Goal: Task Accomplishment & Management: Manage account settings

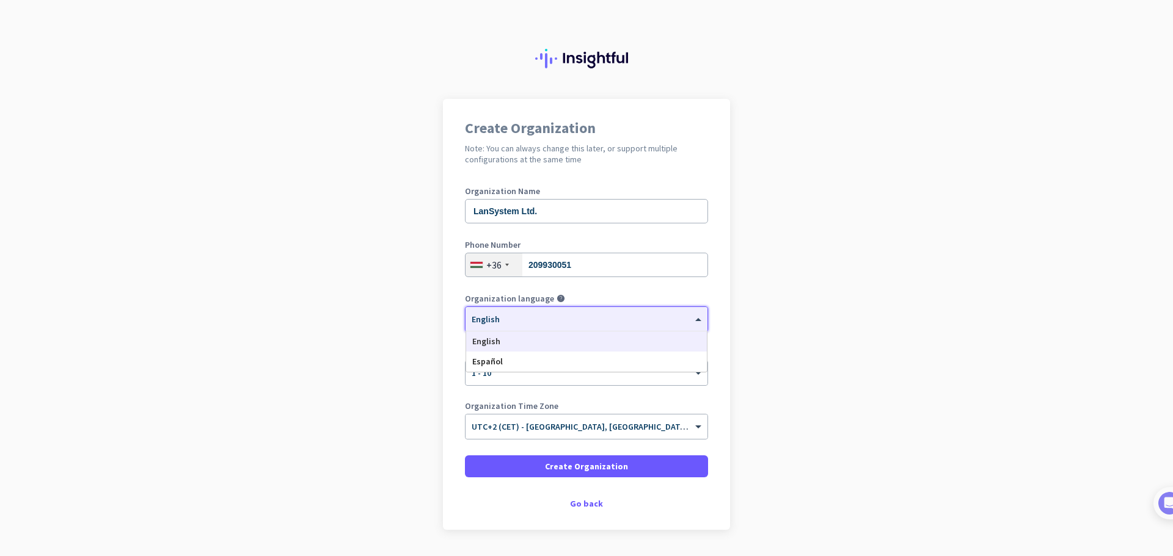
click at [515, 320] on div at bounding box center [586, 315] width 242 height 10
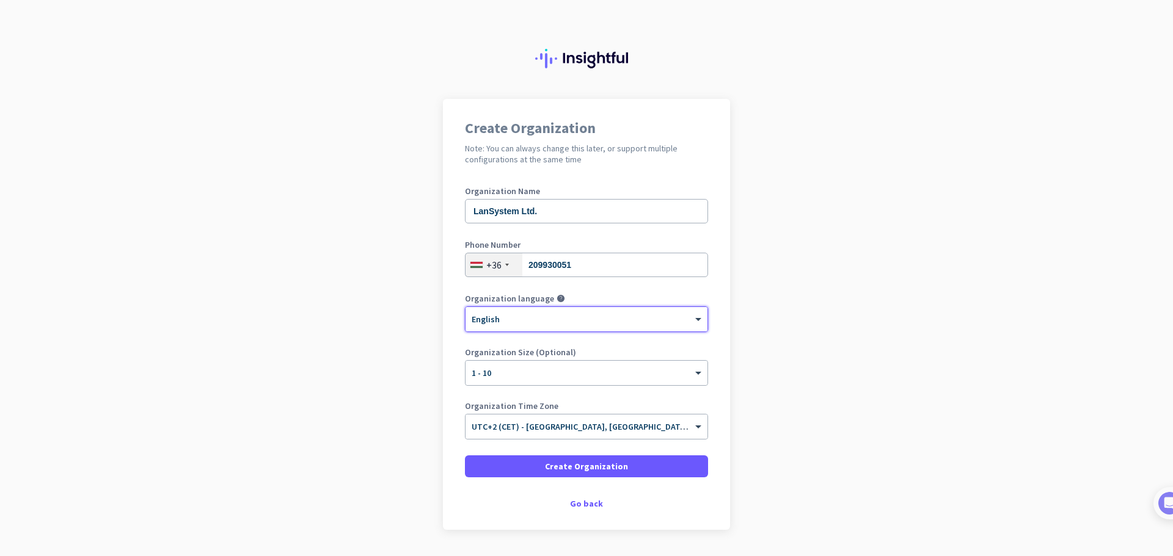
click at [515, 320] on div at bounding box center [586, 315] width 242 height 10
click at [535, 465] on span at bounding box center [586, 466] width 243 height 29
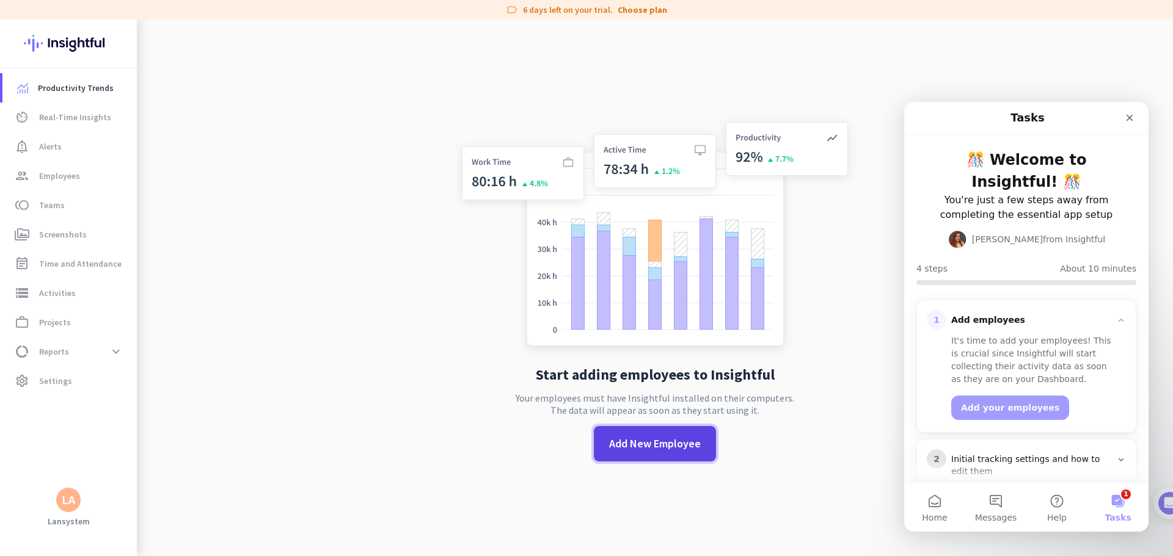
click at [666, 440] on span "Add New Employee" at bounding box center [655, 444] width 92 height 16
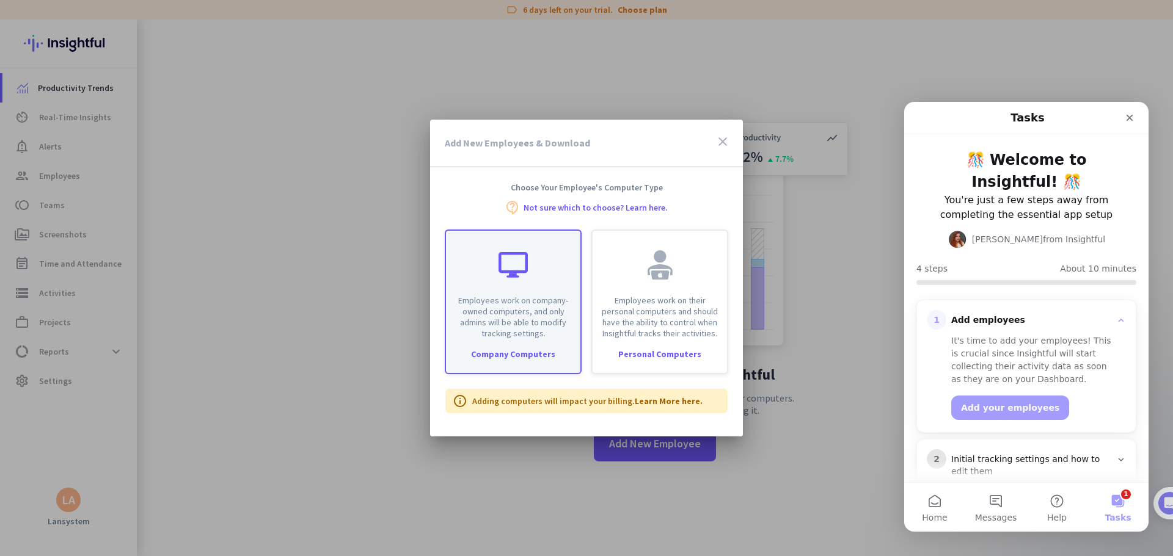
click at [539, 315] on p "Employees work on company-owned computers, and only admins will be able to modi…" at bounding box center [513, 317] width 120 height 44
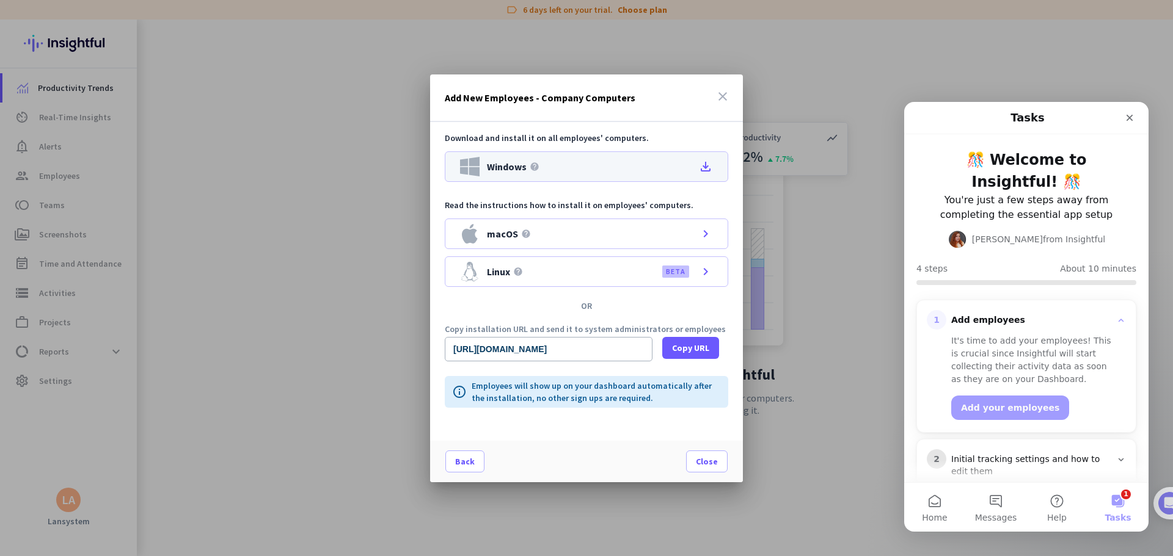
click at [704, 164] on icon "file_download" at bounding box center [705, 166] width 15 height 15
click at [514, 353] on input "[URL][DOMAIN_NAME]" at bounding box center [549, 349] width 208 height 24
click at [701, 463] on span "Close" at bounding box center [707, 462] width 22 height 12
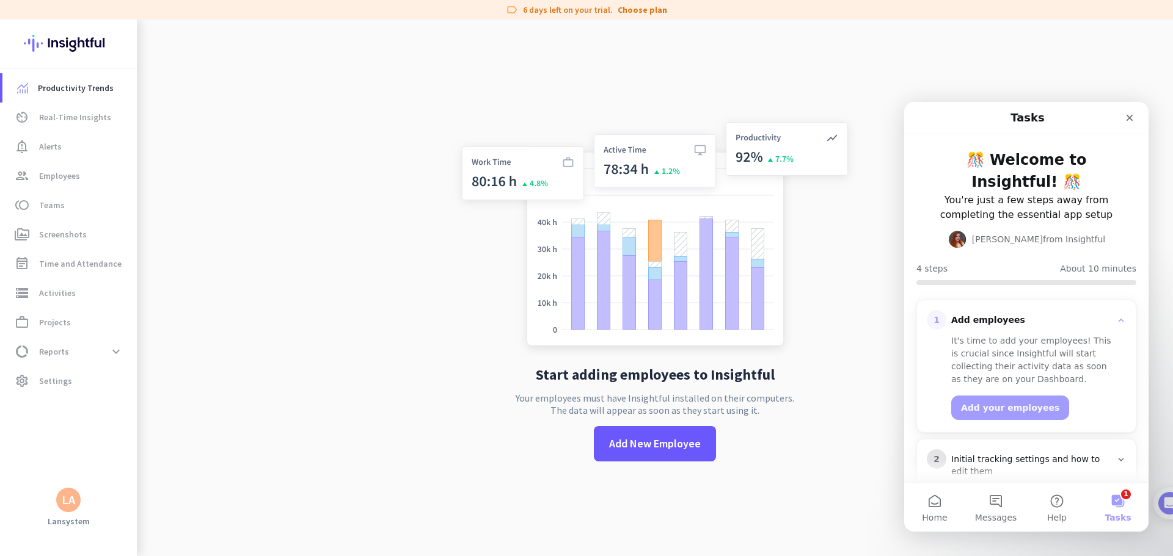
click at [356, 344] on app-no-employees "Start adding employees to Insightful Your employees must have Insightful instal…" at bounding box center [655, 298] width 1036 height 556
click at [92, 92] on span "Productivity Trends" at bounding box center [76, 88] width 76 height 15
click at [261, 241] on app-no-employees "Start adding employees to Insightful Your employees must have Insightful instal…" at bounding box center [655, 298] width 1036 height 556
click at [70, 90] on span "Productivity Trends" at bounding box center [76, 88] width 76 height 15
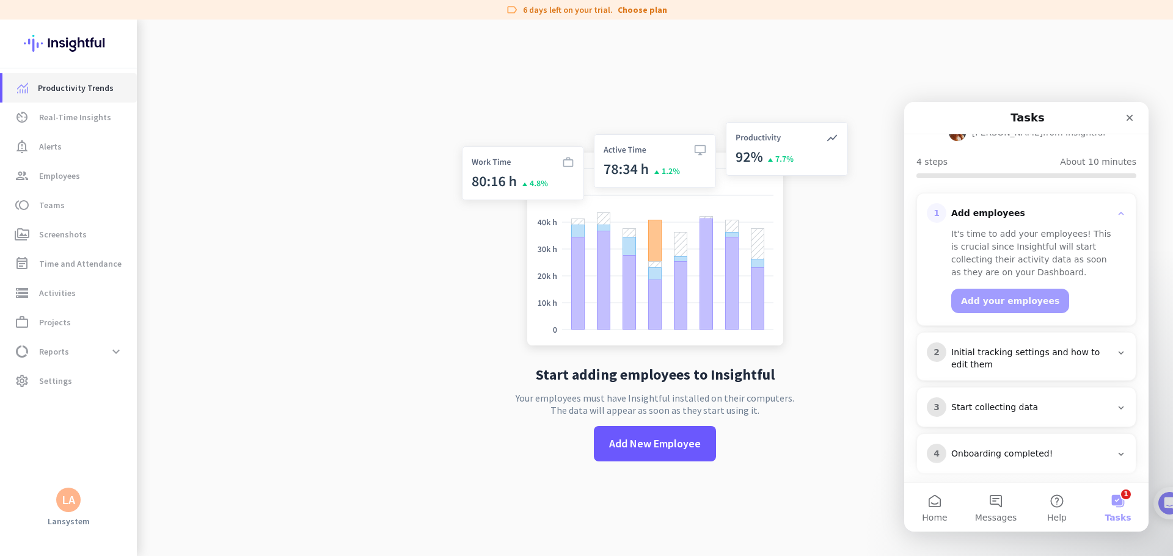
scroll to position [117, 0]
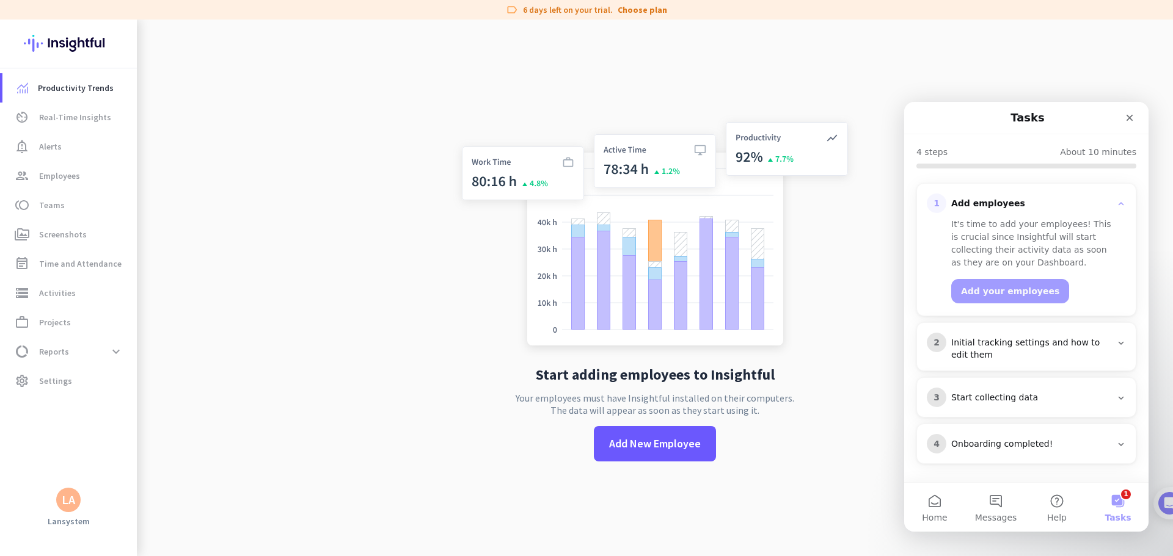
click at [1116, 347] on icon "Intercom messenger" at bounding box center [1121, 343] width 10 height 10
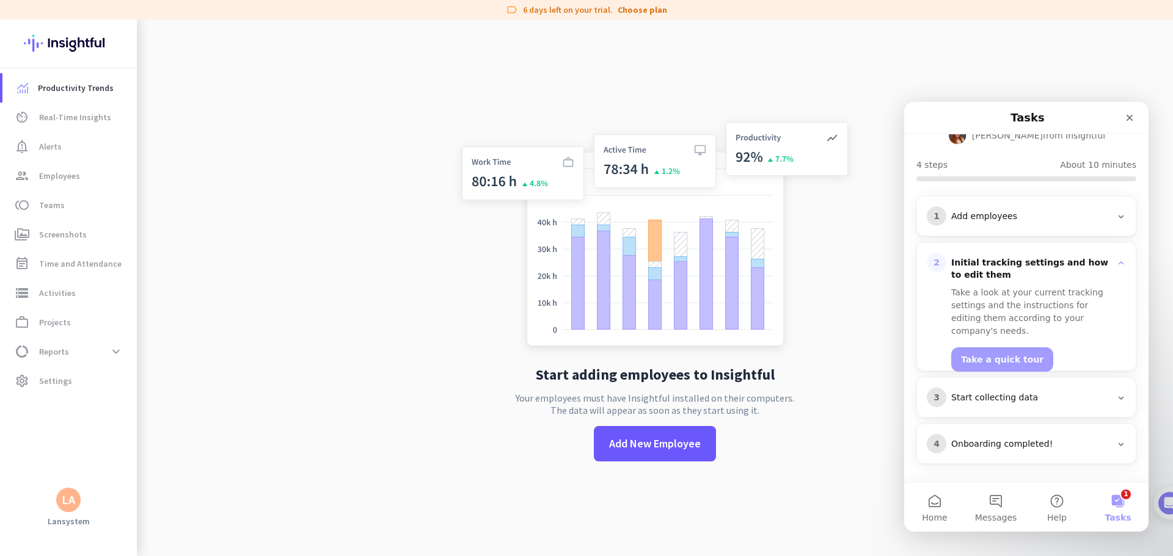
scroll to position [0, 0]
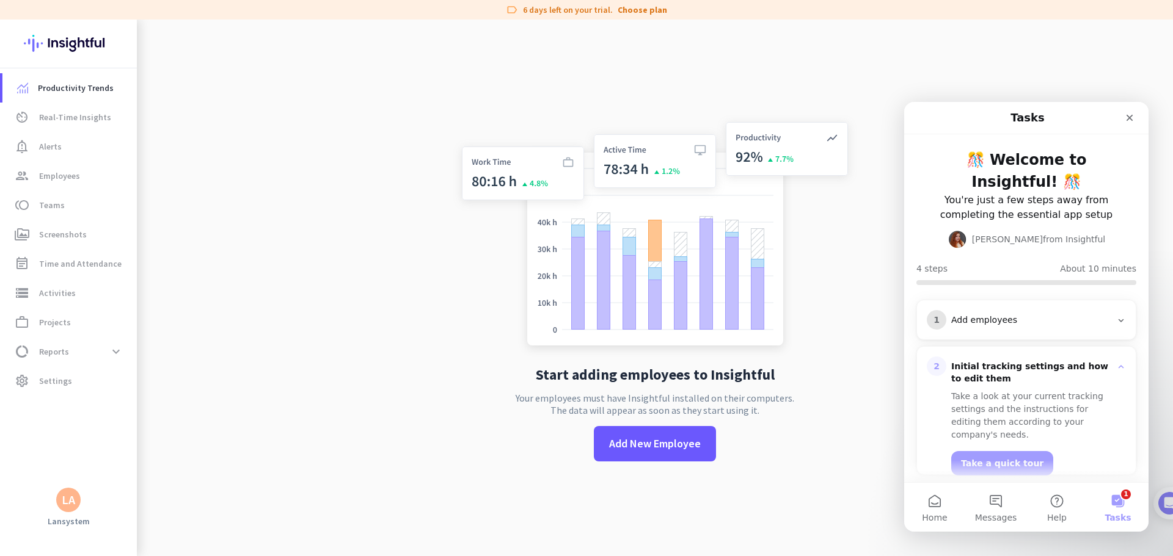
click at [1036, 320] on div "Add employees" at bounding box center [1031, 321] width 160 height 12
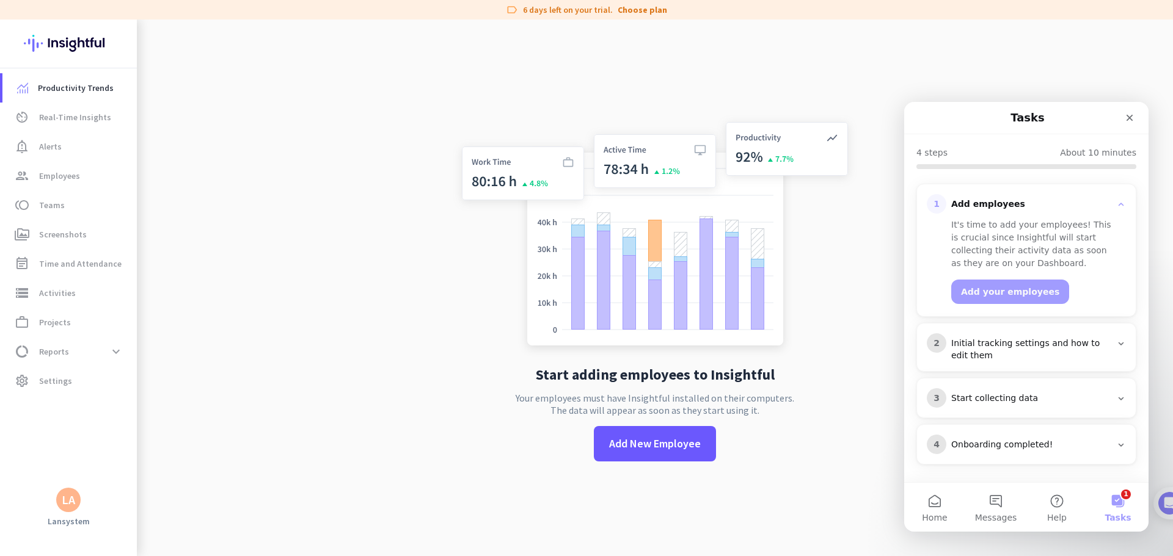
scroll to position [117, 0]
click at [1083, 348] on div "Initial tracking settings and how to edit them" at bounding box center [1031, 349] width 160 height 24
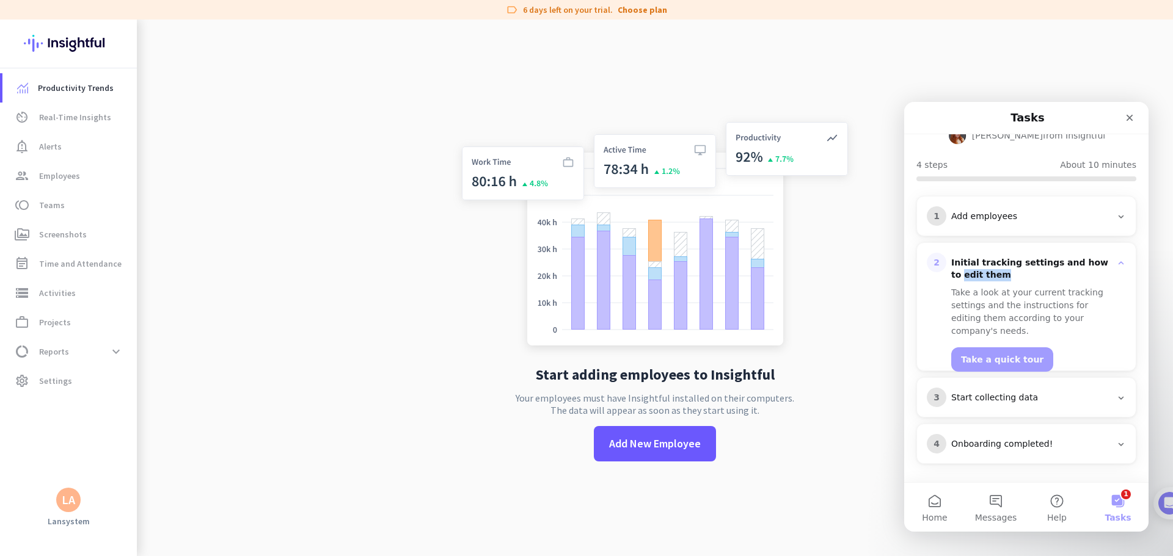
scroll to position [104, 0]
click at [1034, 404] on div "3 Start collecting data" at bounding box center [1025, 398] width 199 height 20
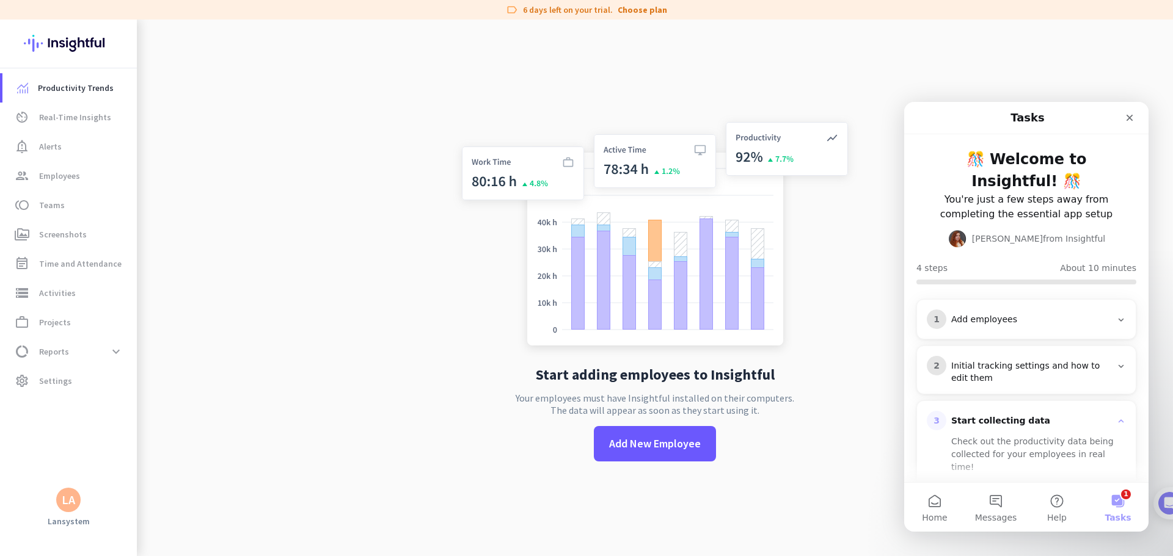
scroll to position [0, 0]
click at [988, 324] on div "Add employees" at bounding box center [1031, 321] width 160 height 12
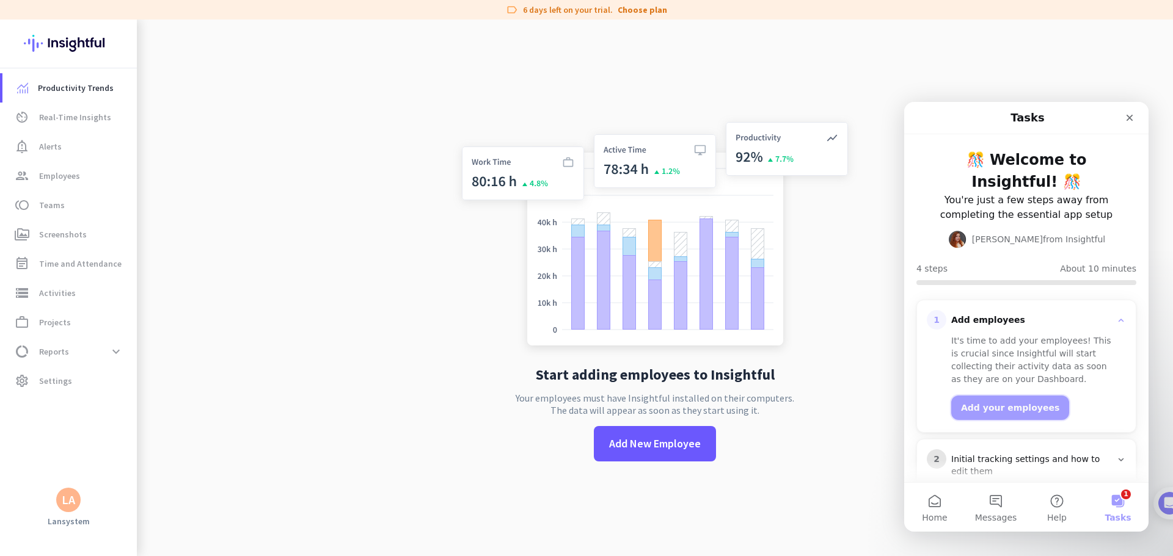
click at [1017, 412] on button "Add your employees" at bounding box center [1010, 408] width 118 height 24
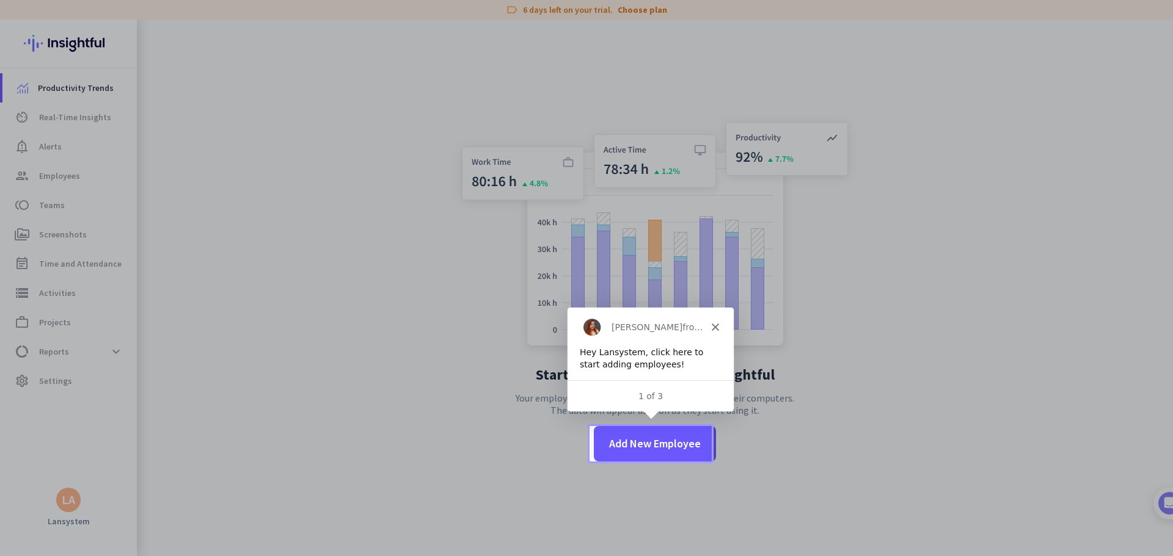
click at [793, 431] on div at bounding box center [942, 443] width 462 height 35
click at [641, 437] on span "Add New Employee" at bounding box center [655, 444] width 92 height 16
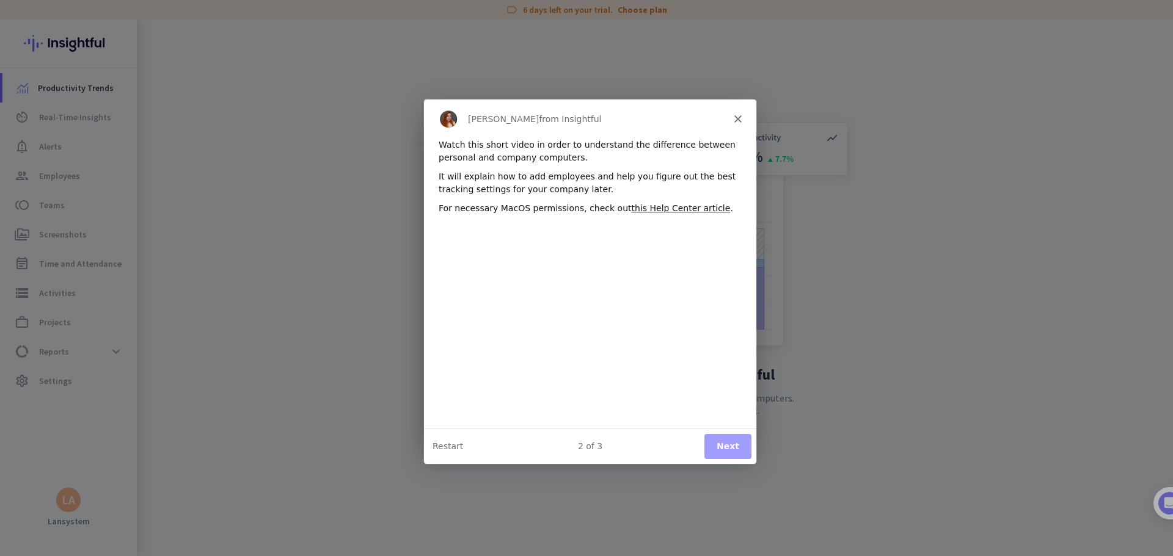
click at [722, 447] on button "Next" at bounding box center [727, 446] width 47 height 25
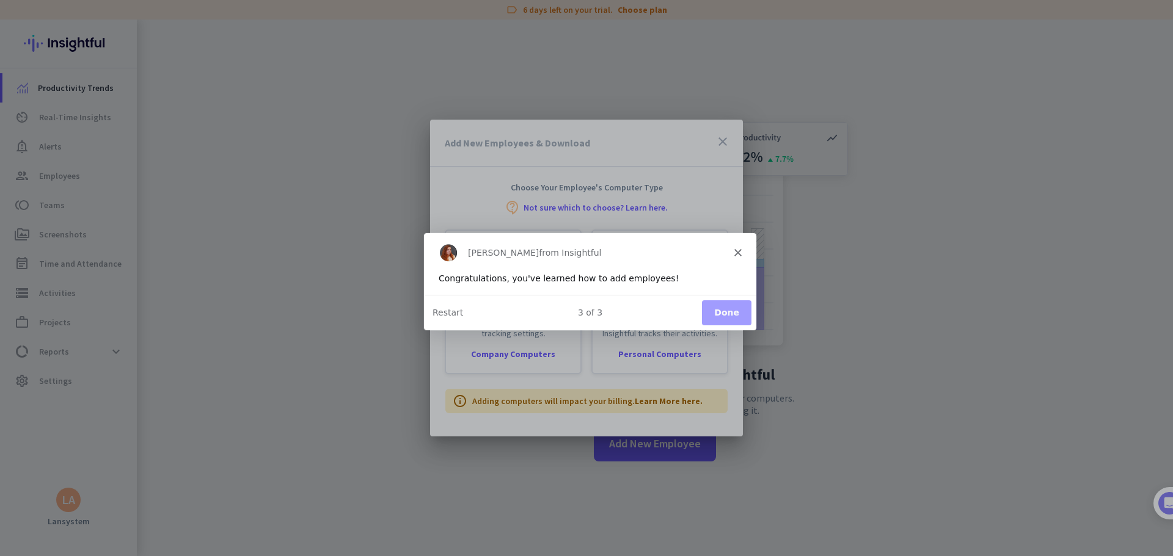
click at [725, 314] on button "Done" at bounding box center [725, 312] width 49 height 25
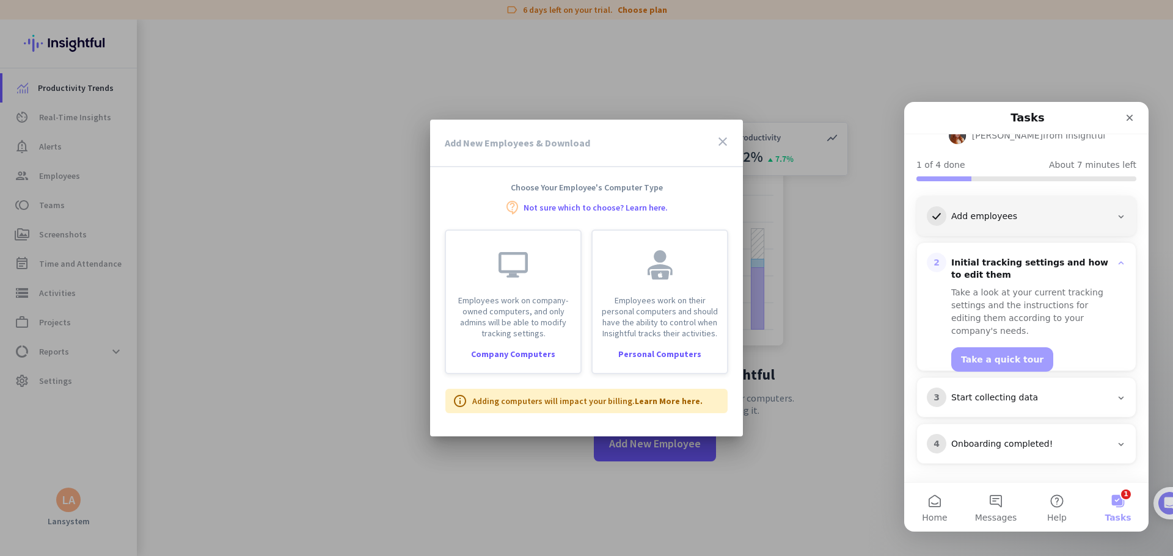
scroll to position [104, 0]
click at [726, 139] on icon "close" at bounding box center [722, 141] width 15 height 15
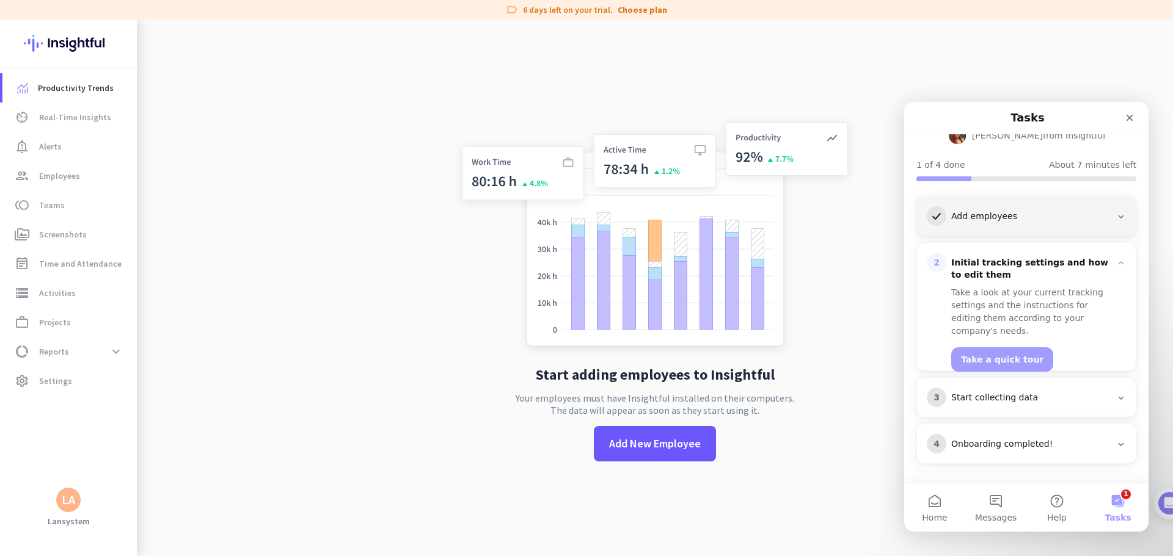
click at [224, 124] on app-no-employees "Start adding employees to Insightful Your employees must have Insightful instal…" at bounding box center [655, 298] width 1036 height 556
click at [1026, 81] on app-no-employees "Start adding employees to Insightful Your employees must have Insightful instal…" at bounding box center [655, 298] width 1036 height 556
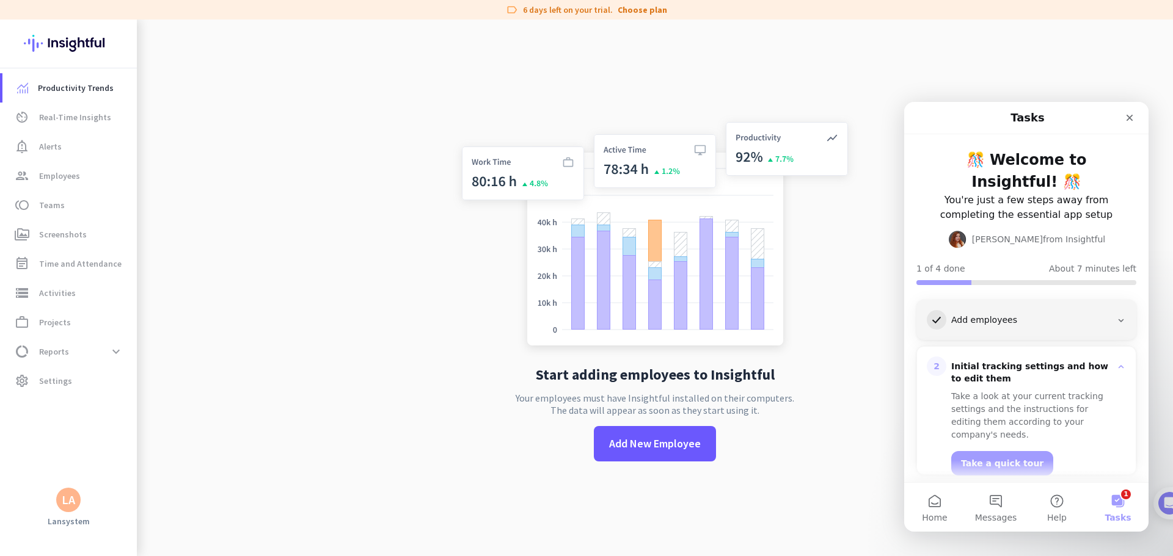
click at [1020, 318] on div "Add employees" at bounding box center [1031, 321] width 160 height 12
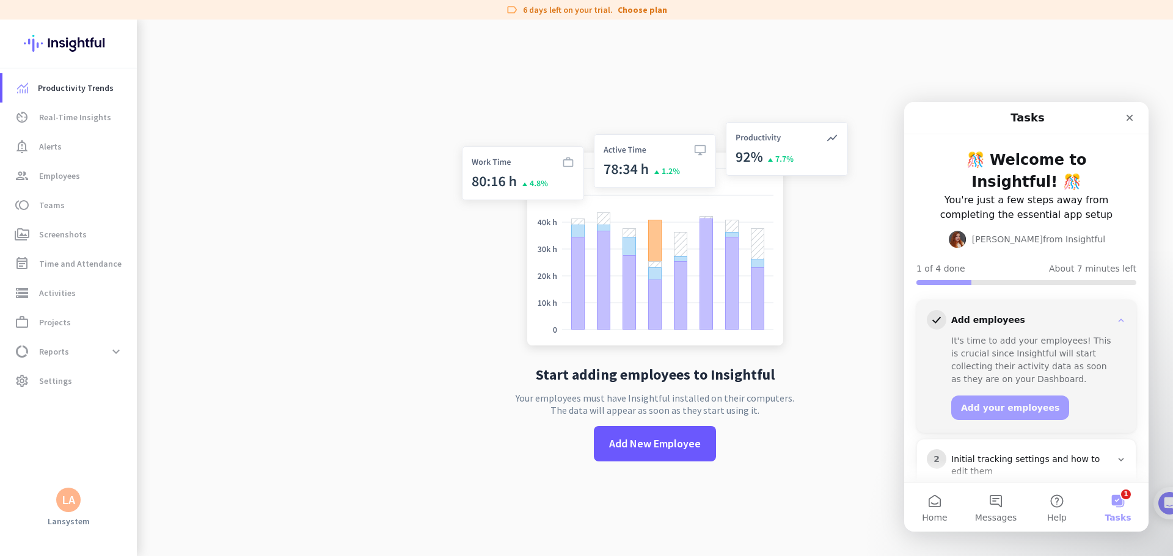
scroll to position [61, 0]
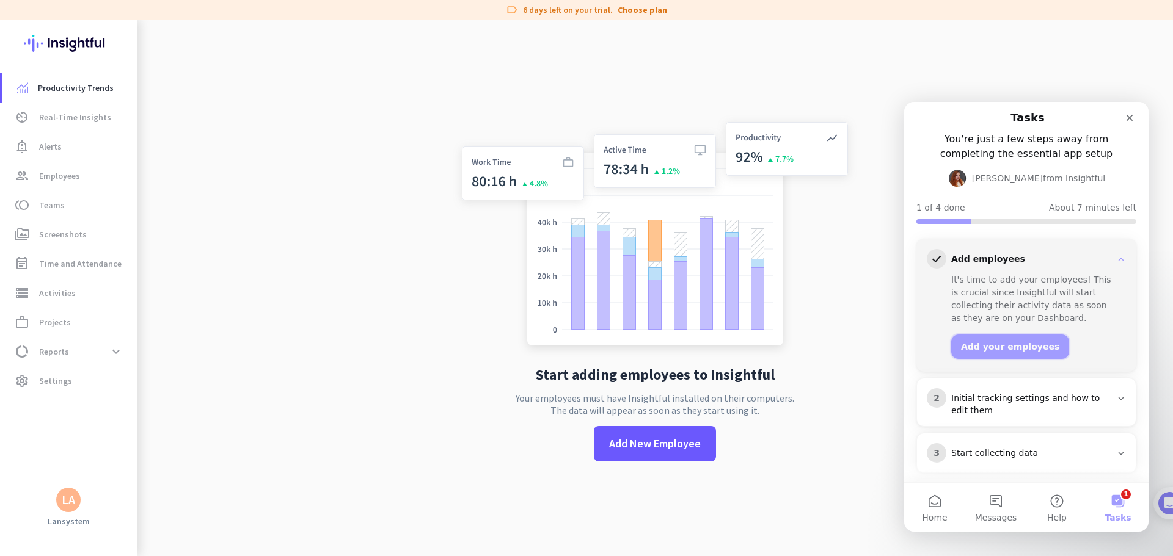
click at [1016, 341] on button "Add your employees" at bounding box center [1010, 347] width 118 height 24
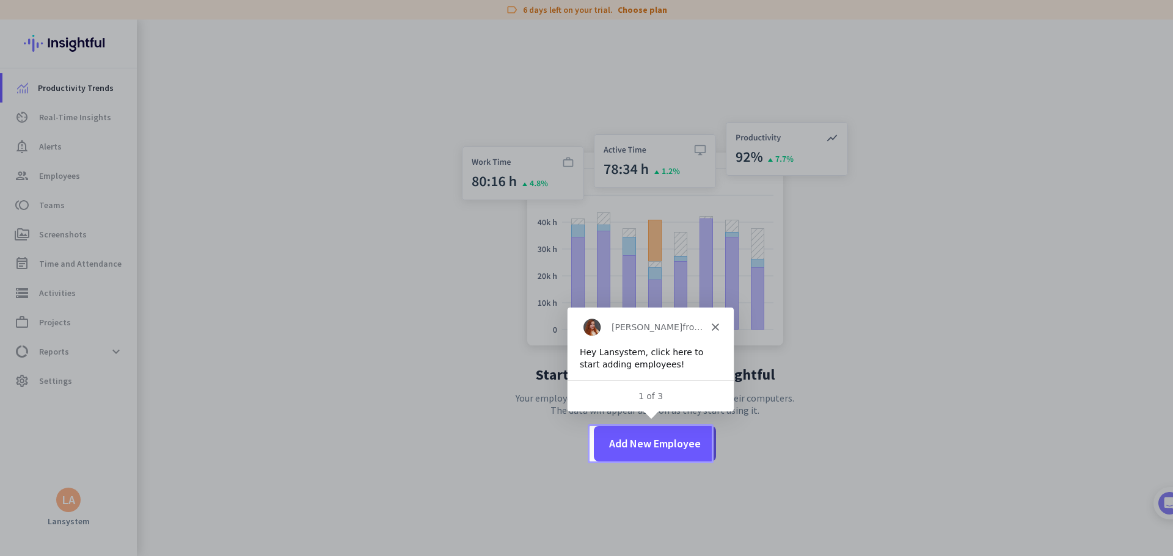
scroll to position [0, 0]
click at [633, 443] on span "Add New Employee" at bounding box center [655, 444] width 92 height 16
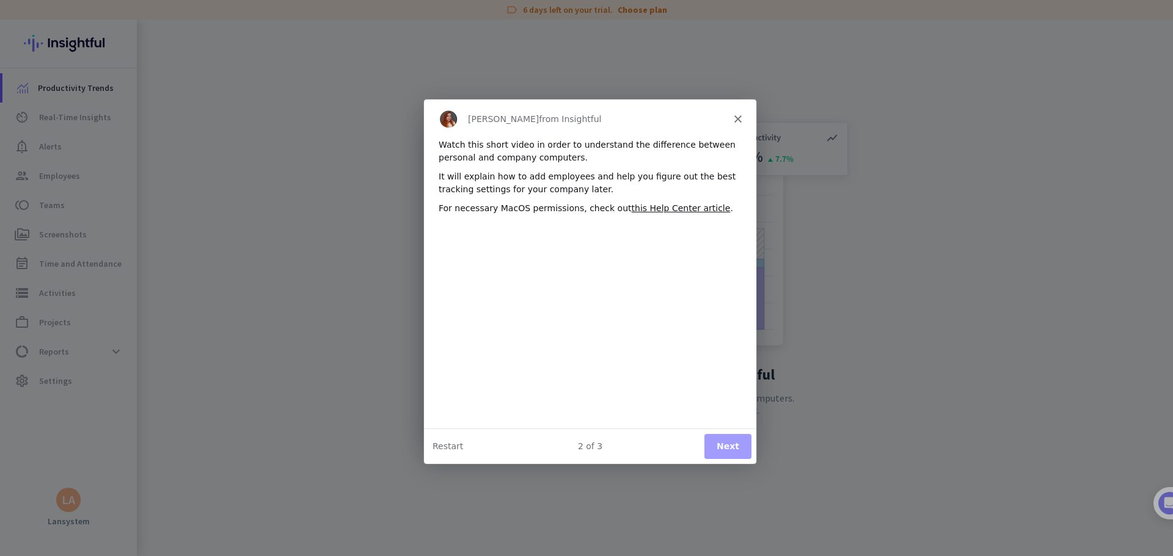
click at [736, 120] on polygon "Close" at bounding box center [736, 118] width 7 height 7
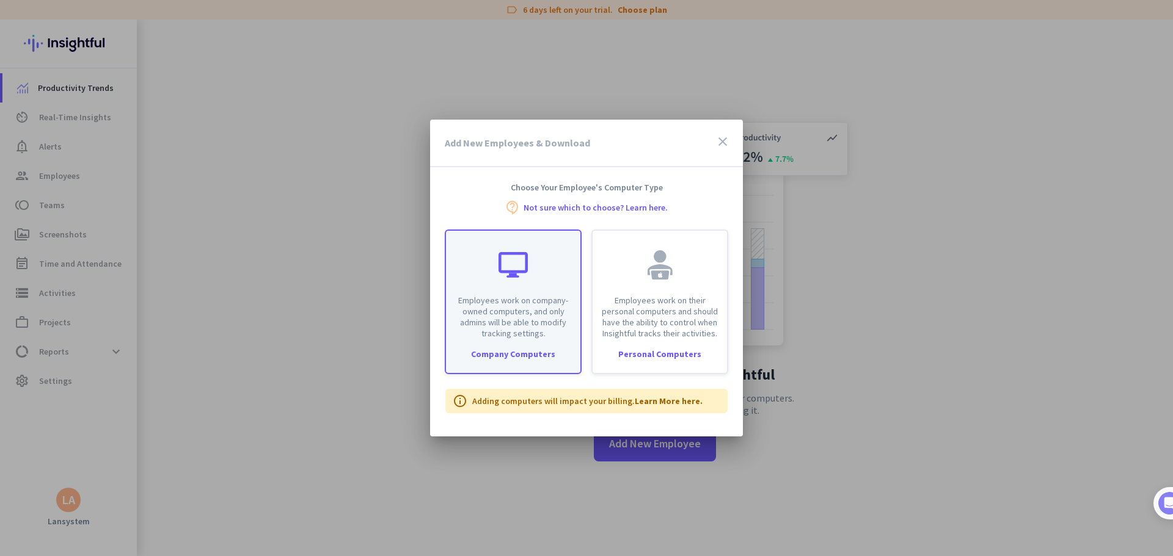
click at [512, 334] on p "Employees work on company-owned computers, and only admins will be able to modi…" at bounding box center [513, 317] width 120 height 44
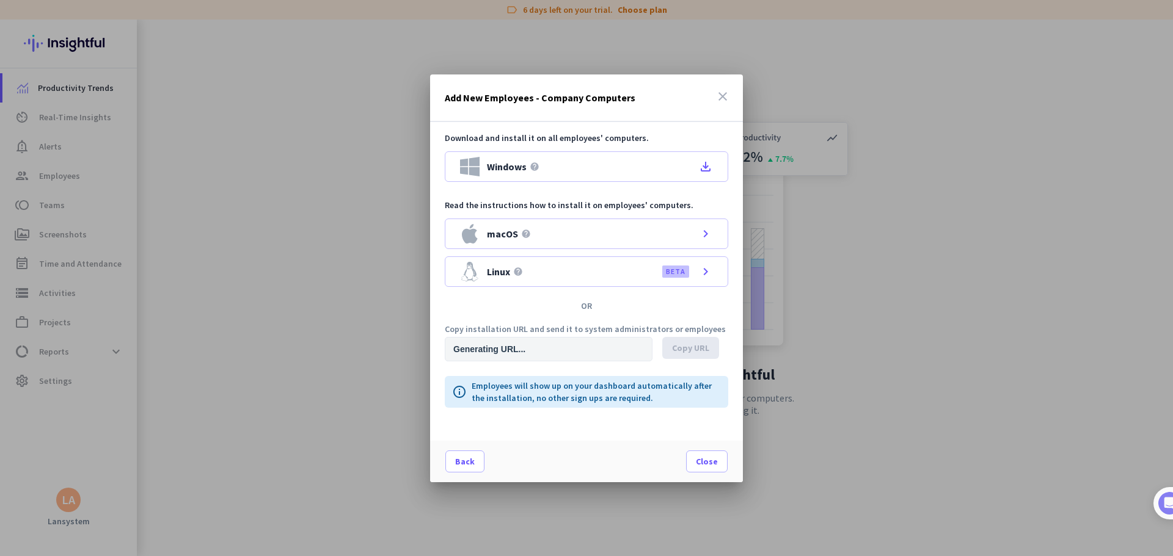
type input "[URL][DOMAIN_NAME]"
click at [515, 352] on input "[URL][DOMAIN_NAME]" at bounding box center [549, 349] width 208 height 24
click at [692, 352] on span "Copy URL" at bounding box center [690, 348] width 37 height 12
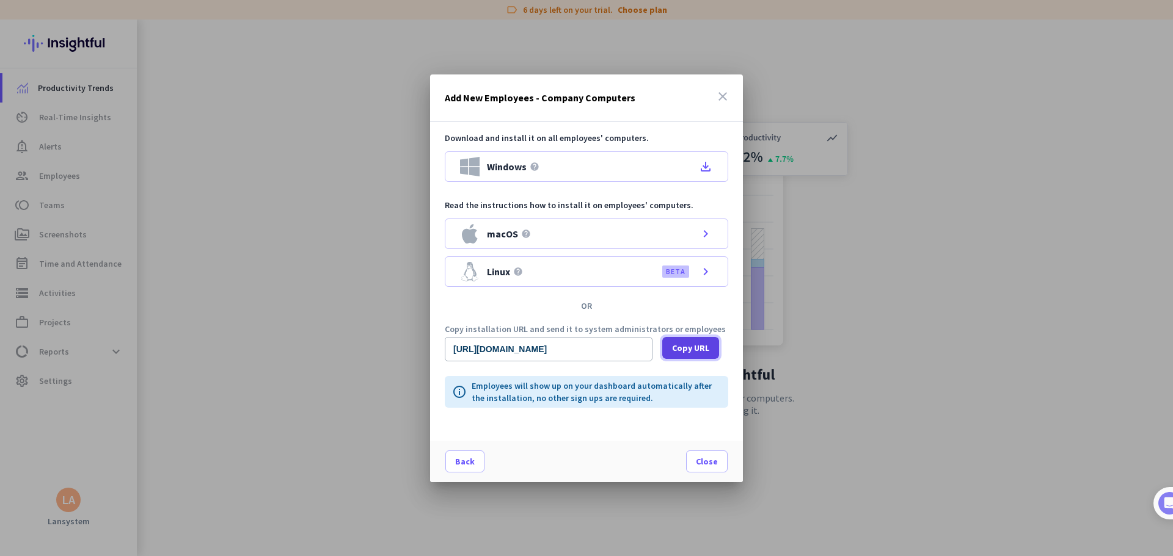
click at [680, 343] on span "Copy URL" at bounding box center [690, 348] width 37 height 12
click at [726, 96] on icon "close" at bounding box center [722, 96] width 15 height 15
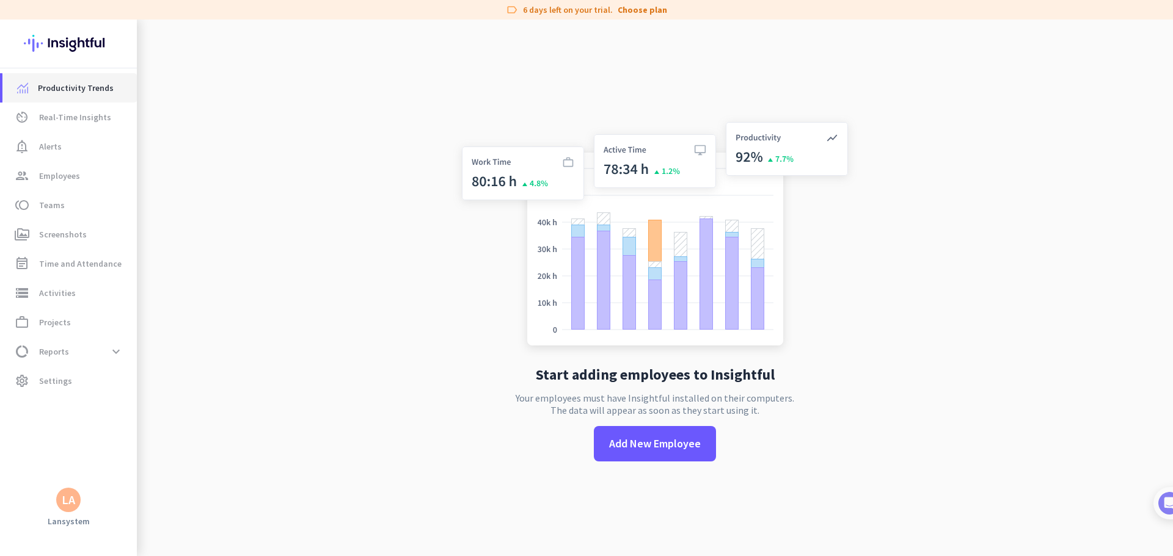
click at [67, 89] on span "Productivity Trends" at bounding box center [76, 88] width 76 height 15
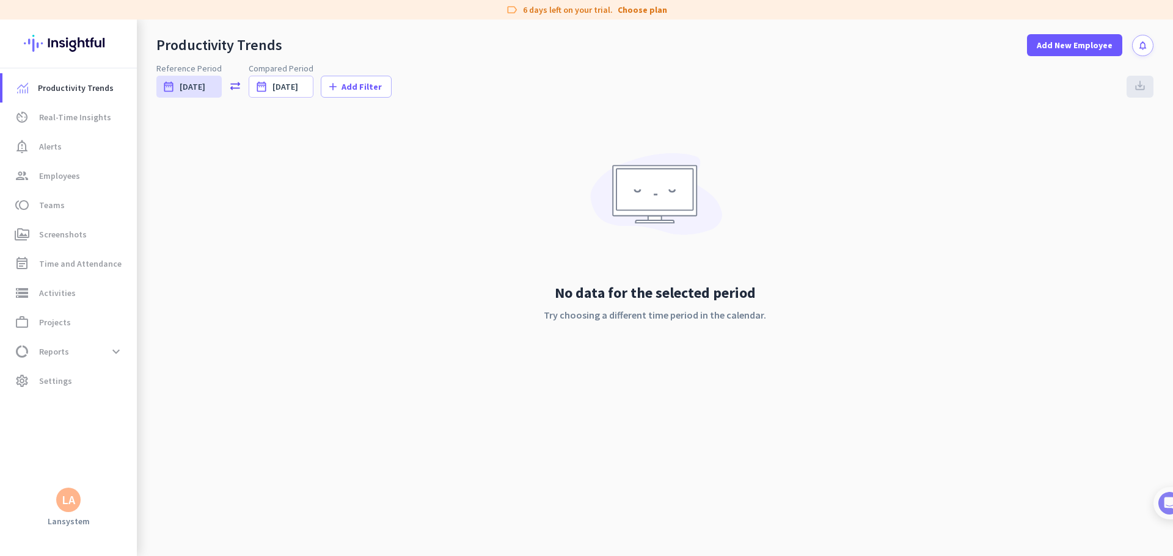
click at [1147, 45] on icon "notifications" at bounding box center [1142, 45] width 10 height 10
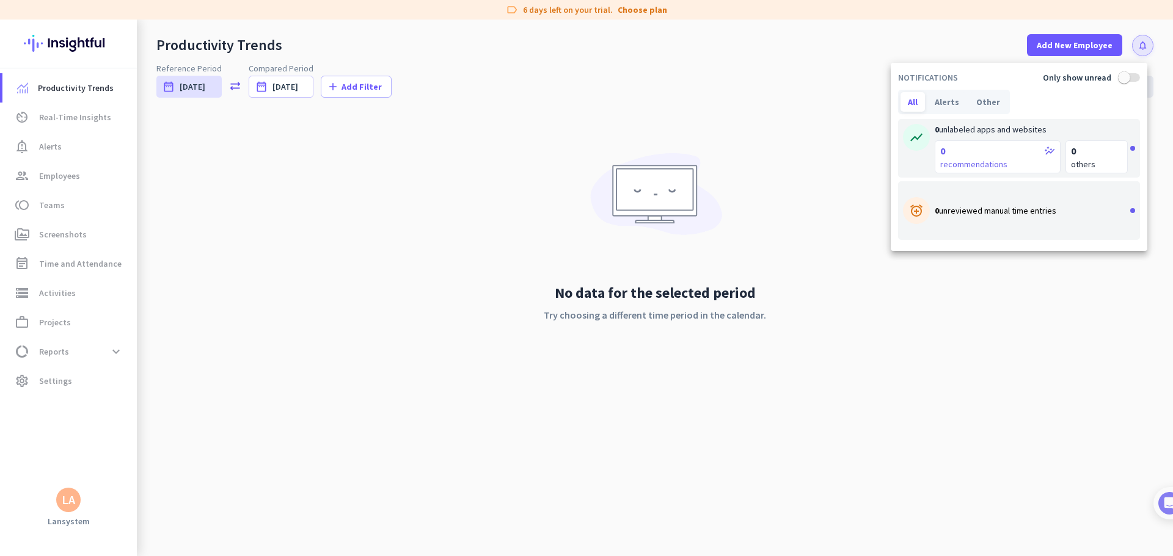
click at [964, 360] on div at bounding box center [586, 278] width 1173 height 556
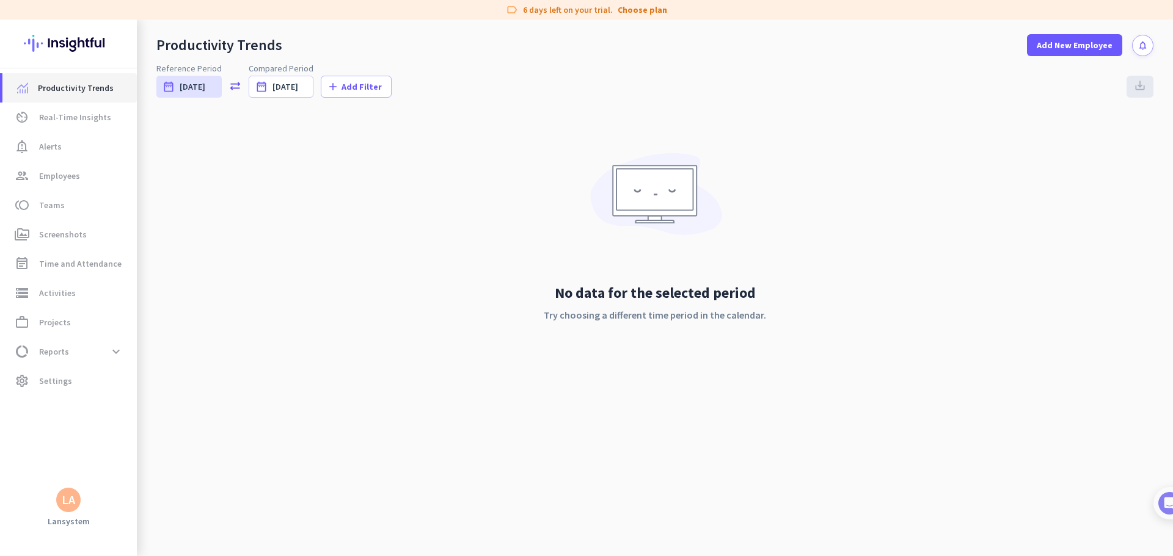
click at [59, 85] on span "Productivity Trends" at bounding box center [76, 88] width 76 height 15
click at [193, 91] on span "[DATE]" at bounding box center [193, 87] width 26 height 12
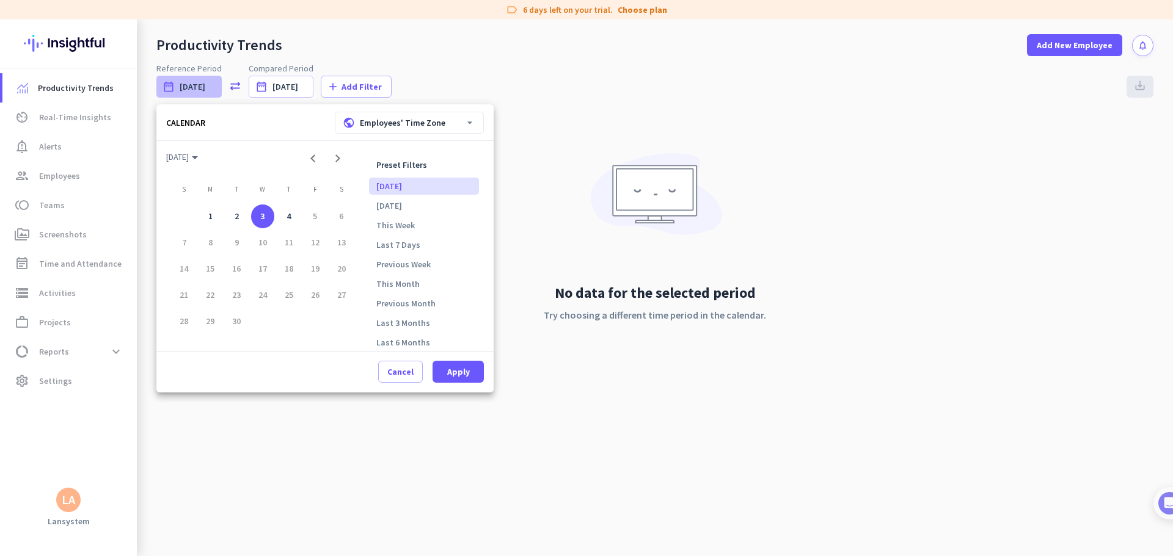
click at [551, 124] on div at bounding box center [586, 278] width 1173 height 556
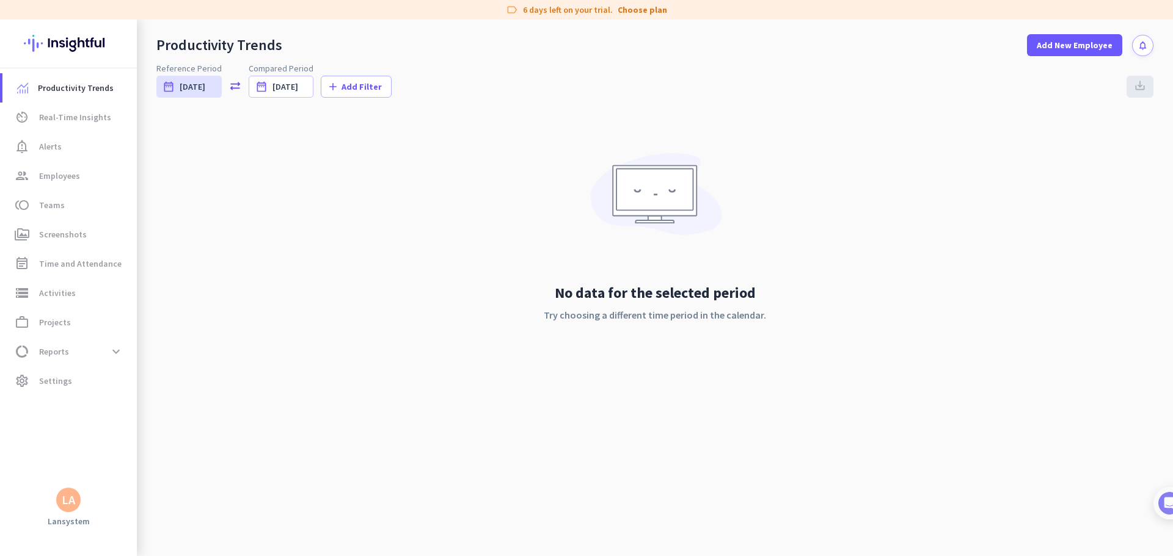
click at [70, 506] on div "LA" at bounding box center [68, 500] width 13 height 12
click at [364, 260] on div at bounding box center [586, 278] width 1173 height 556
click at [87, 87] on span "Productivity Trends" at bounding box center [76, 88] width 76 height 15
click at [1072, 45] on span "Add New Employee" at bounding box center [1074, 45] width 76 height 12
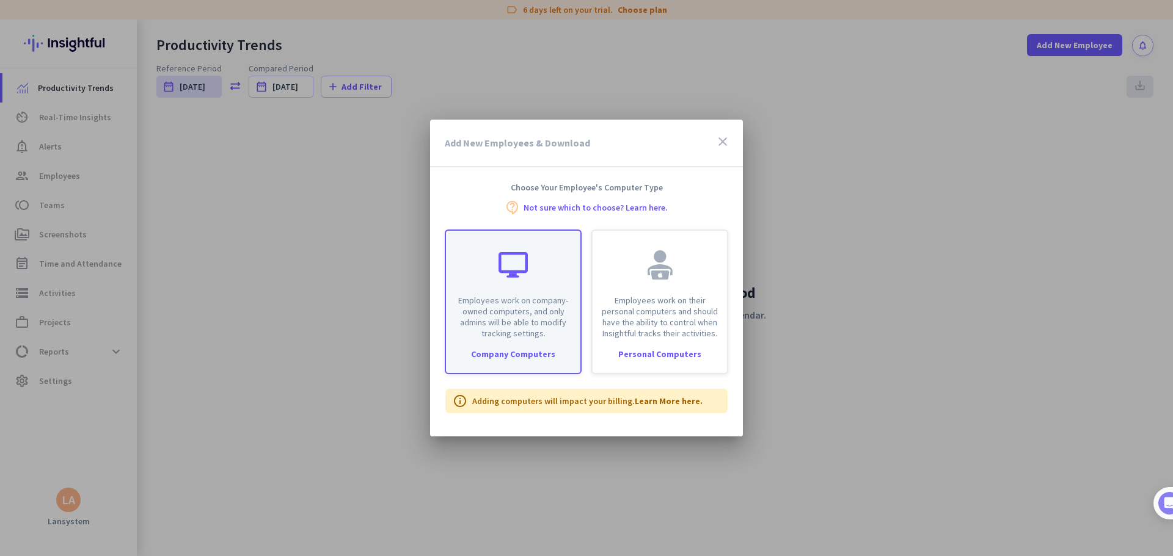
click at [529, 341] on div "Employees work on company-owned computers, and only admins will be able to modi…" at bounding box center [513, 302] width 137 height 145
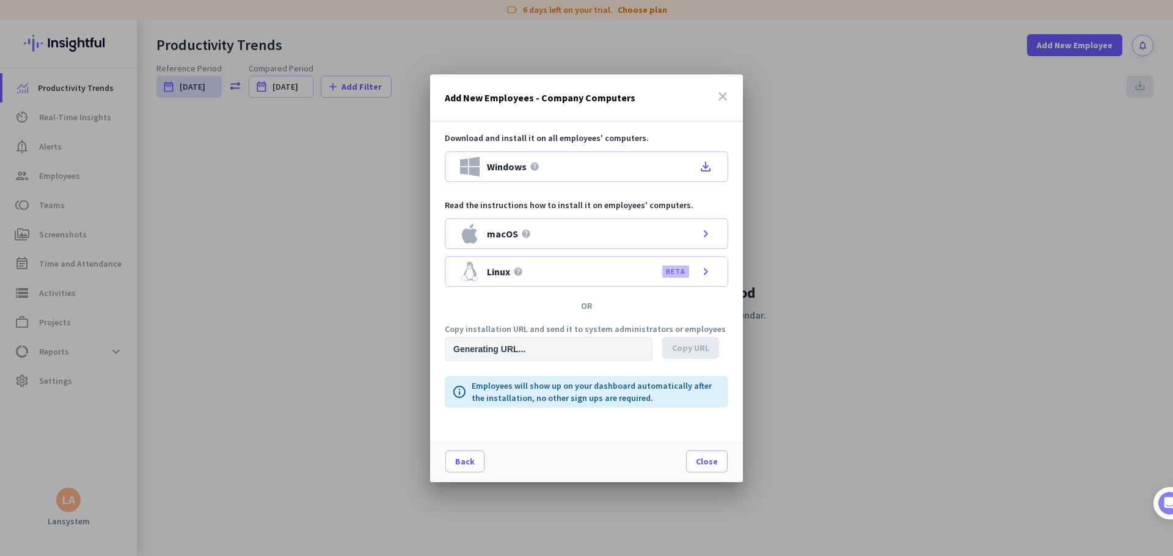
type input "[URL][DOMAIN_NAME]"
click at [722, 95] on icon "close" at bounding box center [722, 96] width 15 height 15
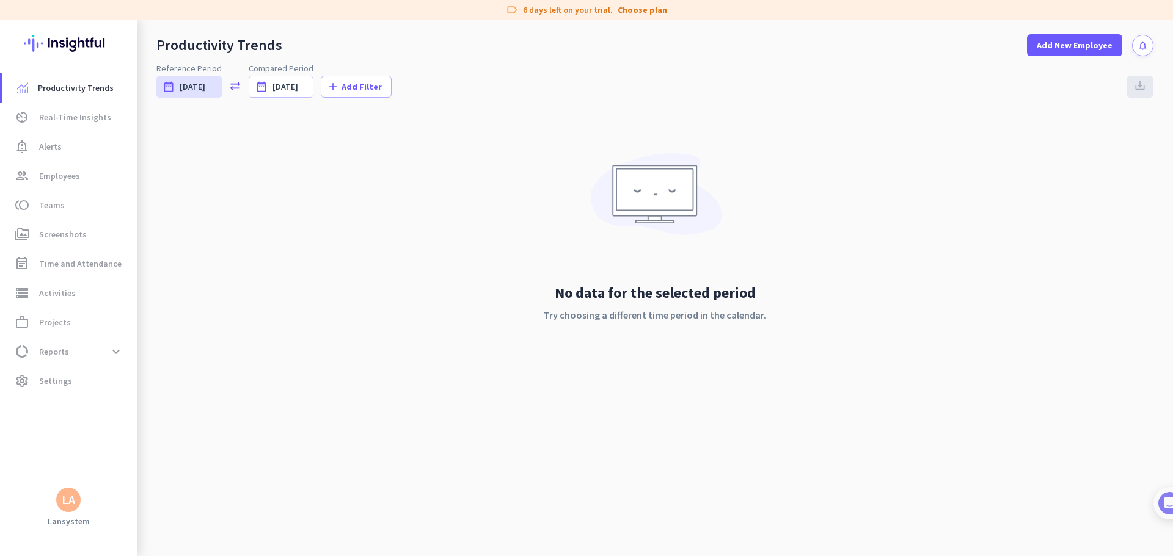
click at [282, 310] on div "No data for the selected period Try choosing a different time period in the cal…" at bounding box center [654, 249] width 997 height 270
click at [75, 117] on span "Real-Time Insights" at bounding box center [75, 117] width 72 height 15
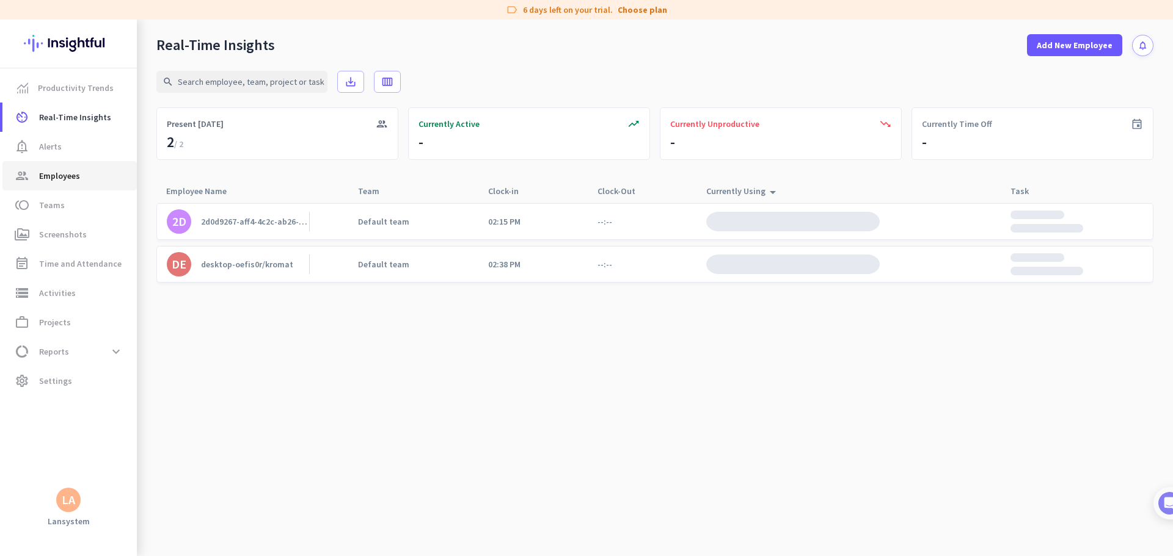
click at [54, 178] on span "Employees" at bounding box center [59, 176] width 41 height 15
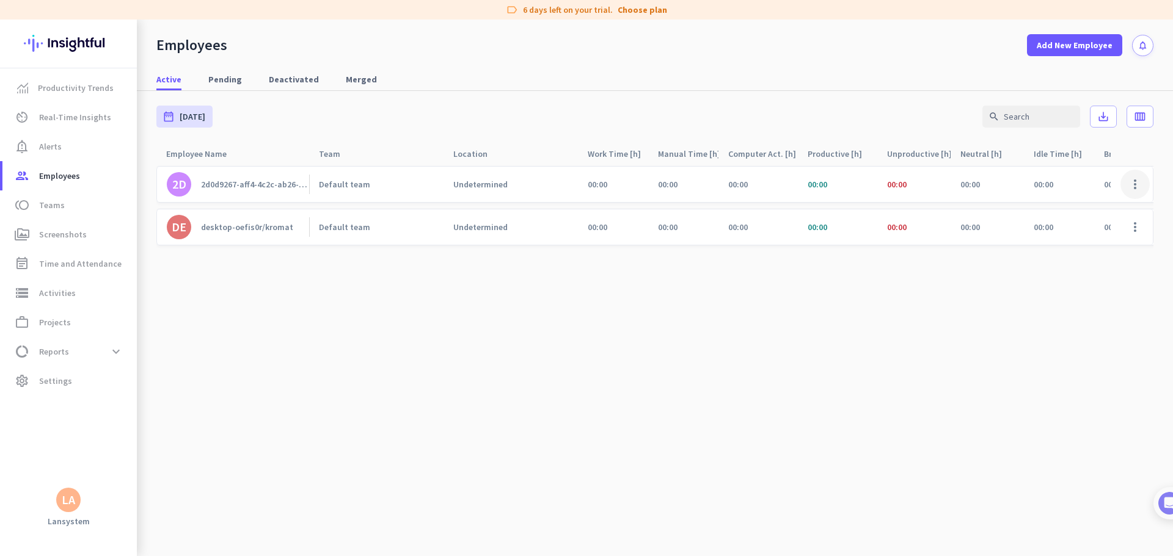
click at [1135, 189] on span at bounding box center [1134, 184] width 29 height 29
click at [1086, 234] on span "Deactivate Employee" at bounding box center [1099, 232] width 81 height 11
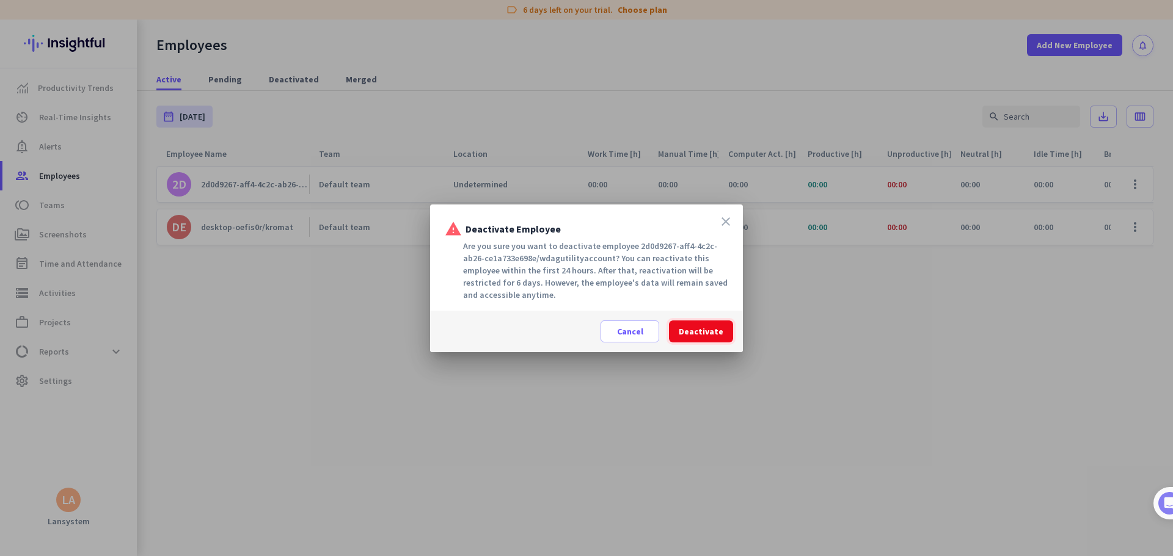
click at [717, 333] on span "Deactivate" at bounding box center [700, 332] width 45 height 12
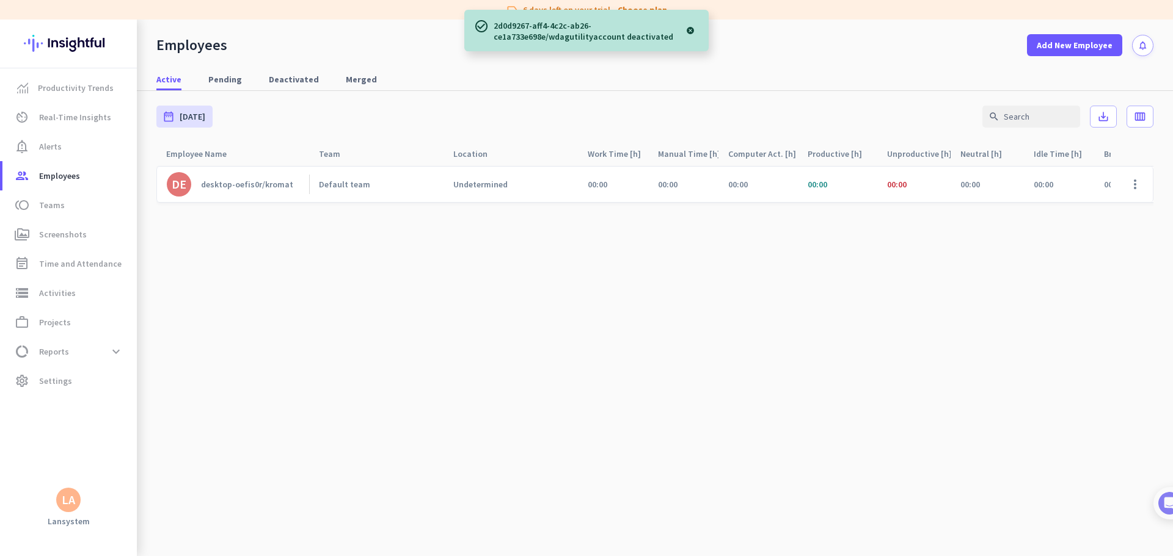
click at [849, 373] on cdk-virtual-scroll-viewport "DE desktop-oefis0r/kromat Default team Undetermined 00:00 00:00 00:00 00:00 00:…" at bounding box center [654, 361] width 997 height 391
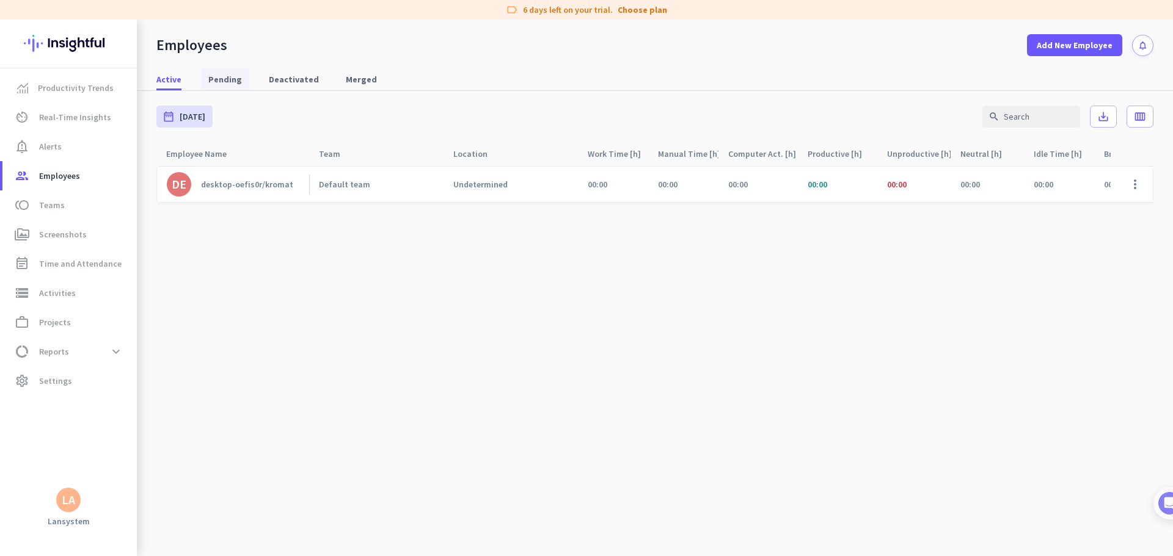
click at [222, 78] on span "Pending" at bounding box center [225, 79] width 34 height 12
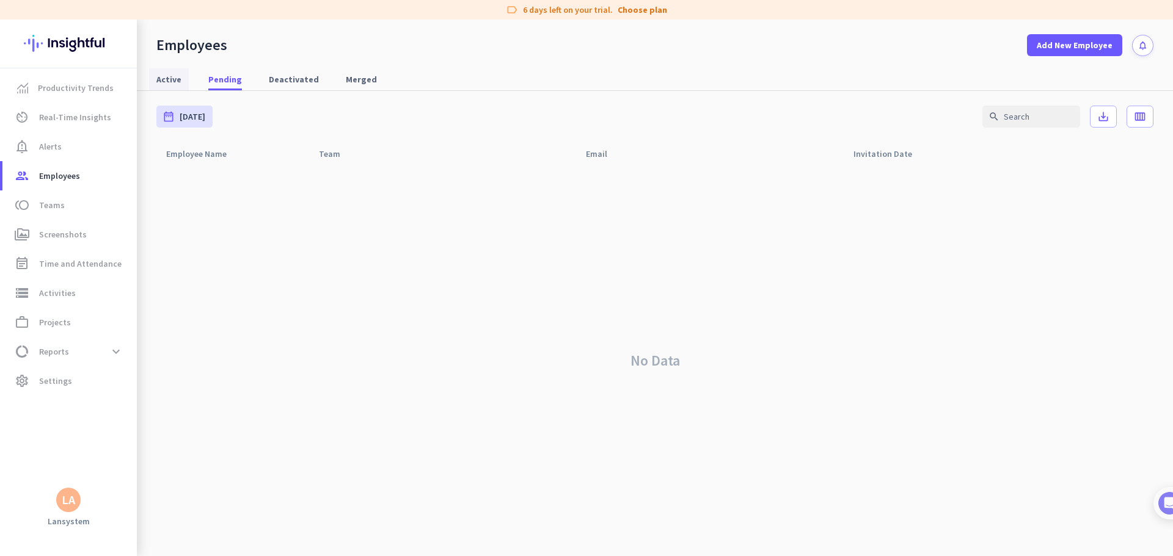
click at [164, 77] on span "Active" at bounding box center [168, 79] width 25 height 12
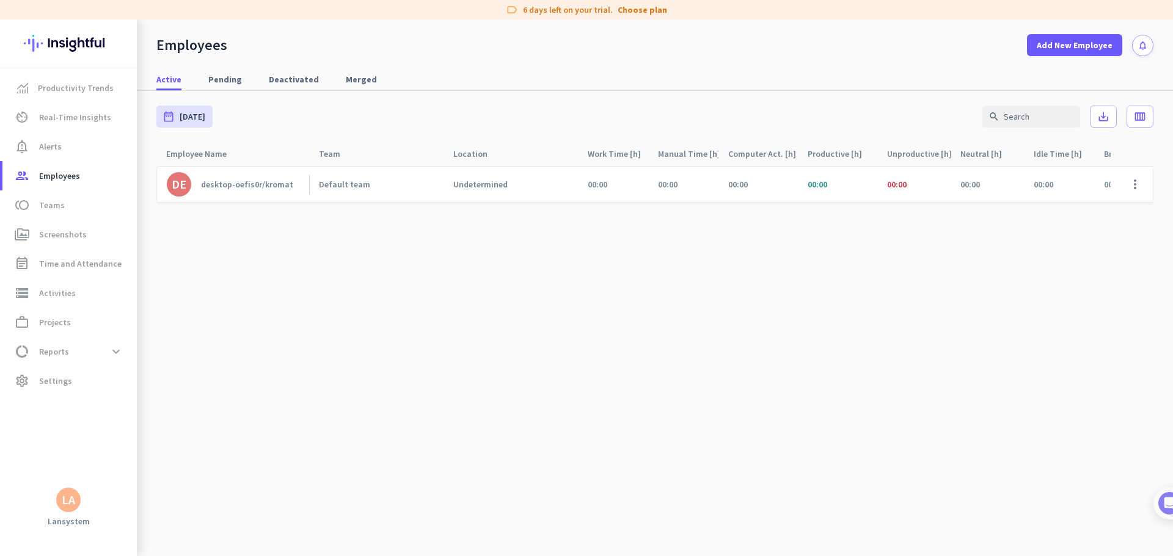
click at [339, 319] on cdk-virtual-scroll-viewport "DE desktop-oefis0r/kromat Default team Undetermined 00:00 00:00 00:00 00:00 00:…" at bounding box center [654, 361] width 997 height 391
click at [78, 90] on span "Productivity Trends" at bounding box center [76, 88] width 76 height 15
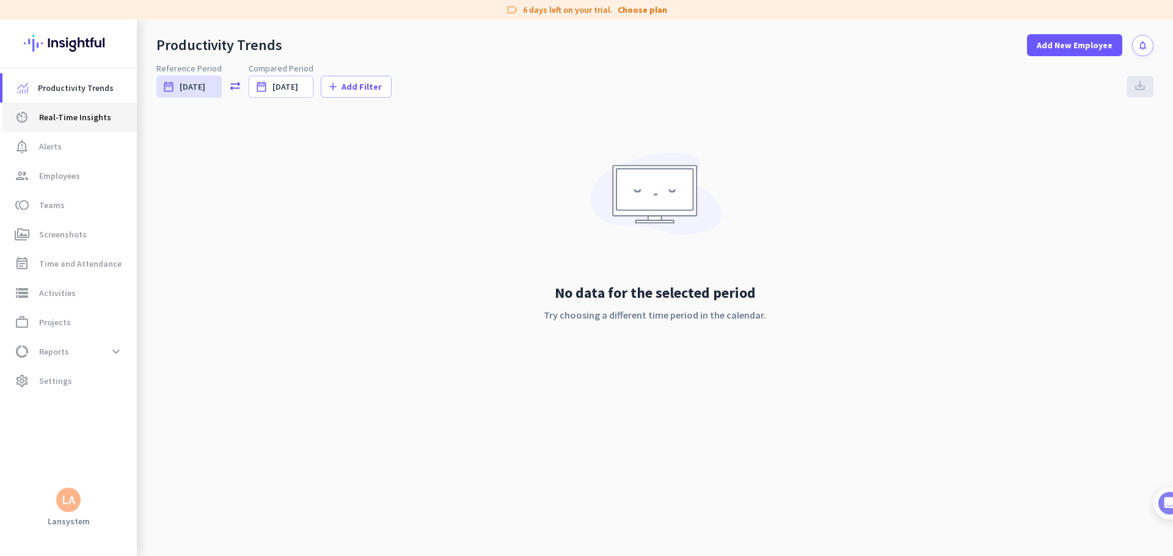
click at [75, 115] on span "Real-Time Insights" at bounding box center [75, 117] width 72 height 15
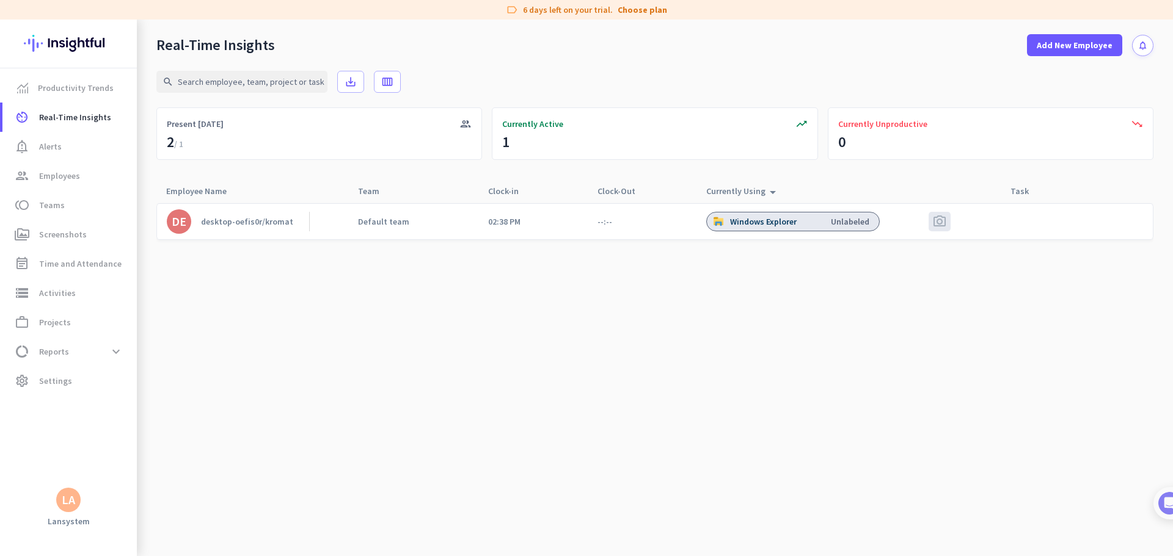
click at [675, 365] on cdk-virtual-scroll-viewport "DE desktop-oefis0r/kromat Default team 02:38 PM --:-- Windows Explorer Unlabele…" at bounding box center [654, 380] width 997 height 354
click at [639, 128] on div "Currently Active" at bounding box center [654, 124] width 305 height 12
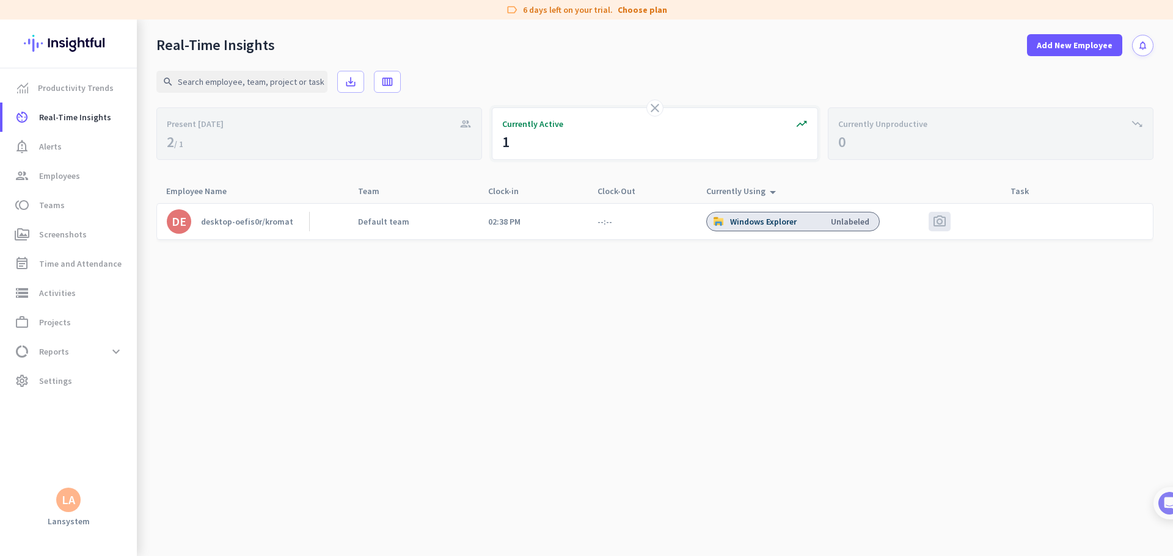
click at [533, 125] on span "Currently Active" at bounding box center [532, 124] width 61 height 12
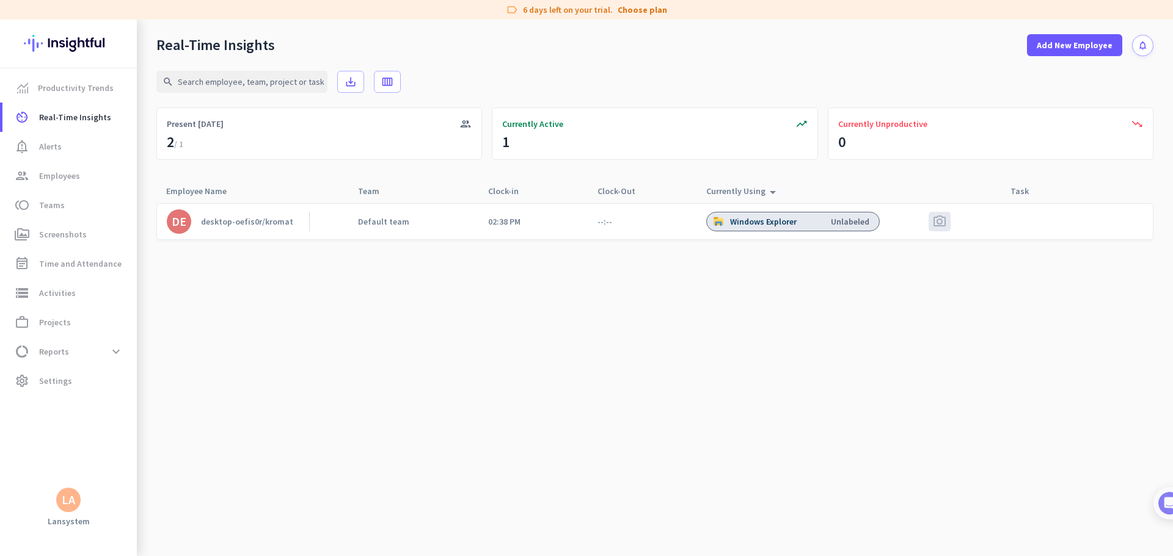
click at [661, 483] on cdk-virtual-scroll-viewport "DE desktop-oefis0r/kromat Default team 02:38 PM --:-- Windows Explorer Unlabele…" at bounding box center [654, 380] width 997 height 354
click at [489, 398] on cdk-virtual-scroll-viewport "DE desktop-oefis0r/kromat Default team 02:38 PM --:-- Outlook Unlabeled photo_c…" at bounding box center [654, 380] width 997 height 354
click at [379, 223] on div "Default team" at bounding box center [383, 221] width 51 height 11
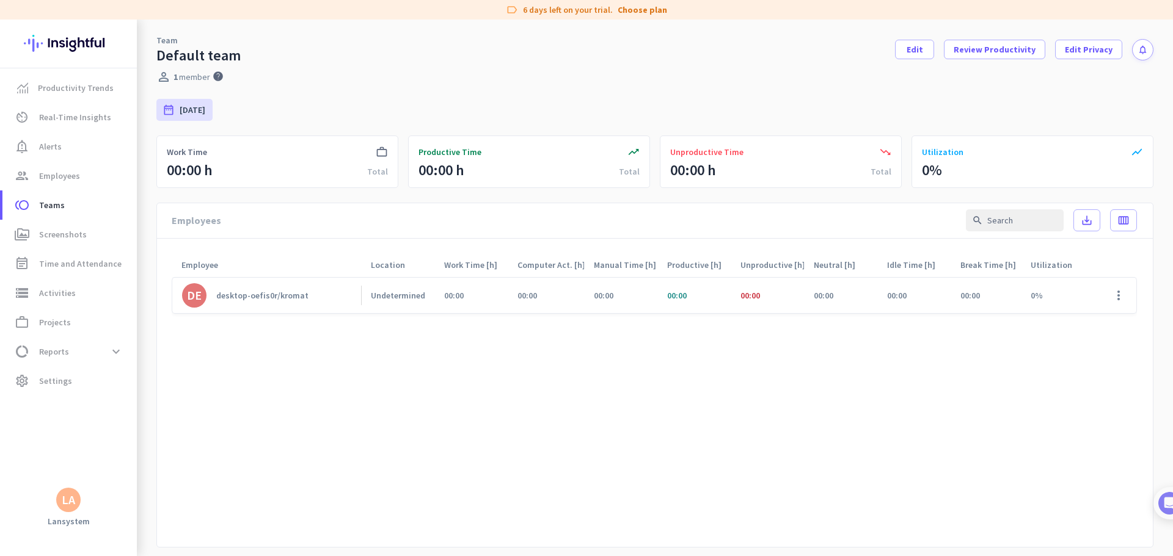
click at [795, 431] on cdk-virtual-scroll-viewport "DE desktop-oefis0r/kromat Undetermined 00:00 00:00 00:00 00:00 00:00 00:00 00:0…" at bounding box center [654, 407] width 965 height 261
click at [757, 410] on cdk-virtual-scroll-viewport "DE desktop-oefis0r/kromat Undetermined 00:00 00:00 00:00 00:00 00:00 00:00 00:0…" at bounding box center [654, 407] width 965 height 261
click at [566, 424] on cdk-virtual-scroll-viewport "DE desktop-oefis0r/kromat Undetermined 00:00 00:00 00:00 00:00 00:00 00:00 00:0…" at bounding box center [654, 407] width 965 height 261
click at [438, 467] on cdk-virtual-scroll-viewport "DE desktop-oefis0r/kromat Undetermined 00:00 00:00 00:00 00:00 00:00 00:00 00:0…" at bounding box center [654, 407] width 965 height 261
click at [589, 438] on cdk-virtual-scroll-viewport "DE desktop-oefis0r/kromat Undetermined 00:00 00:00 00:00 00:00 00:00 00:00 00:0…" at bounding box center [654, 407] width 965 height 261
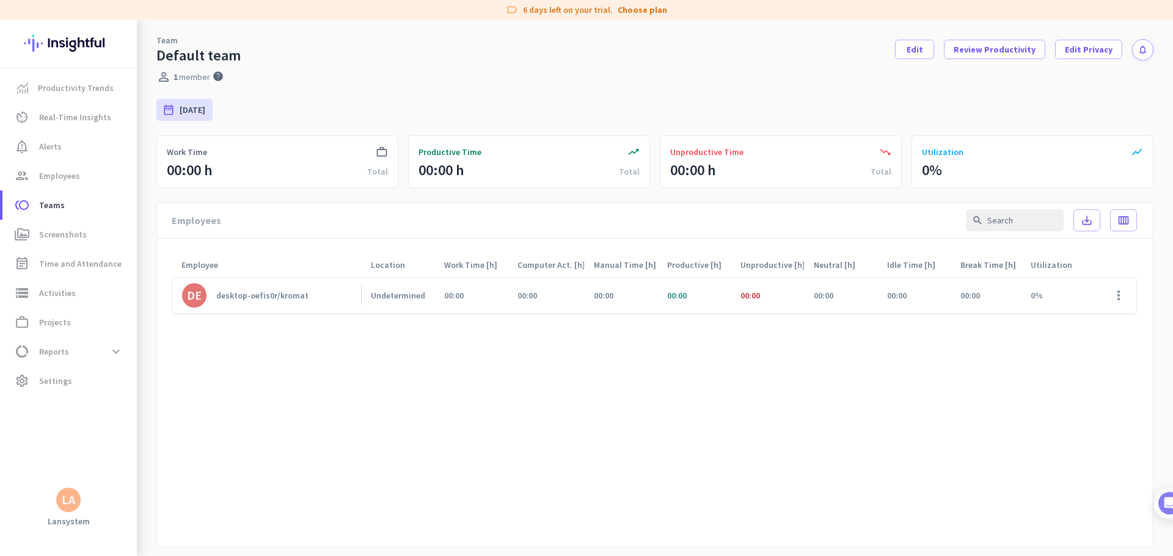
click at [416, 445] on cdk-virtual-scroll-viewport "DE desktop-oefis0r/kromat Undetermined 00:00 00:00 00:00 00:00 00:00 00:00 00:0…" at bounding box center [654, 407] width 965 height 261
click at [54, 296] on span "Activities" at bounding box center [57, 293] width 37 height 15
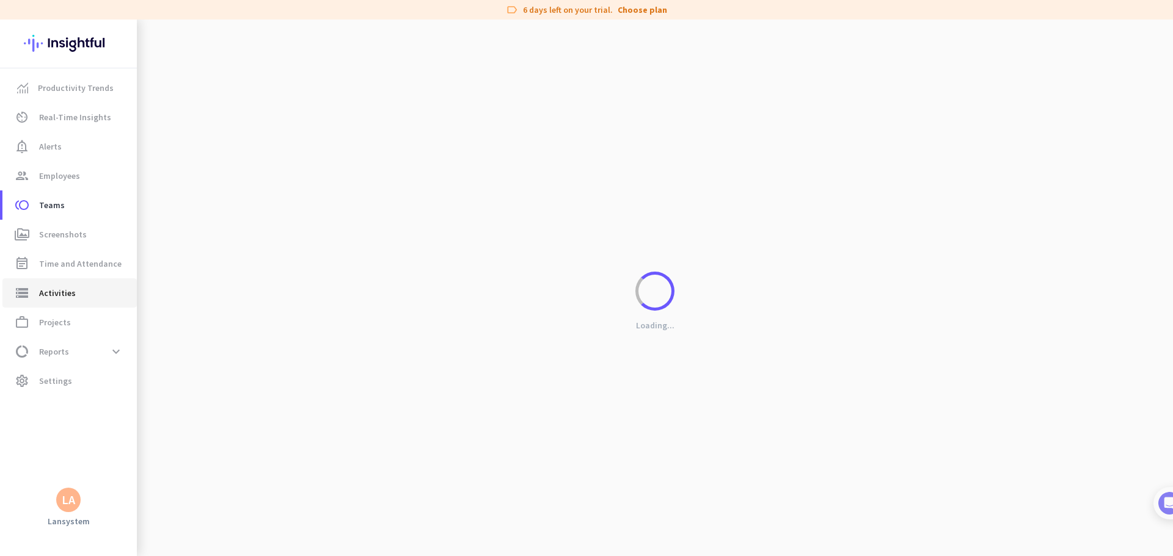
type input "[DATE]"
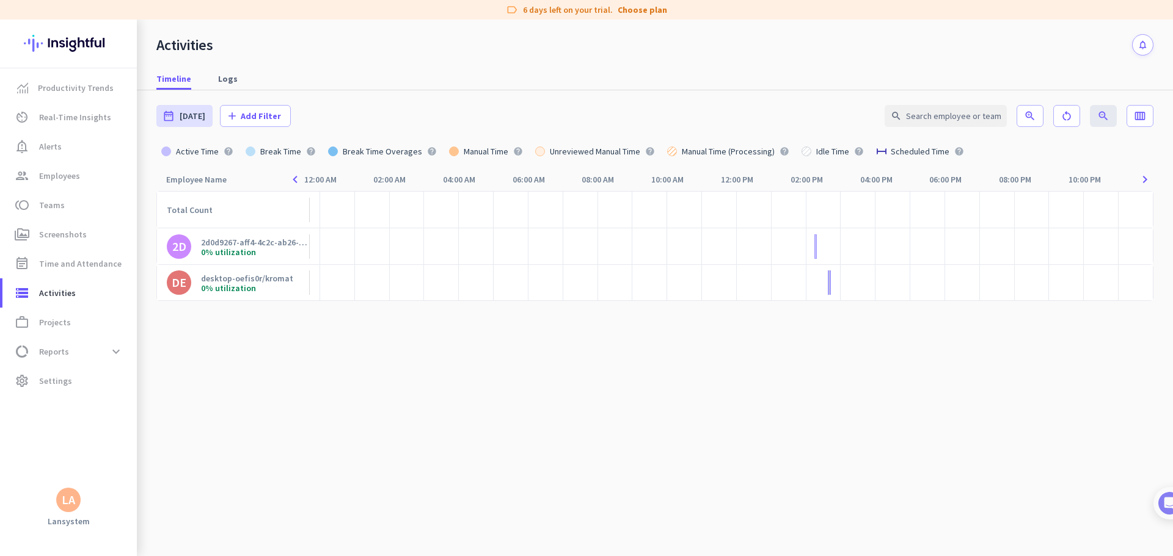
click at [711, 436] on cdk-virtual-scroll-viewport "Total Count 2D 2d0d9267-aff4-4c2c-ab26-ce1a733e698e/wdagutilityaccount 0% utili…" at bounding box center [654, 373] width 997 height 365
click at [63, 234] on span "Screenshots" at bounding box center [63, 234] width 48 height 15
type input "[DATE] - [DATE]"
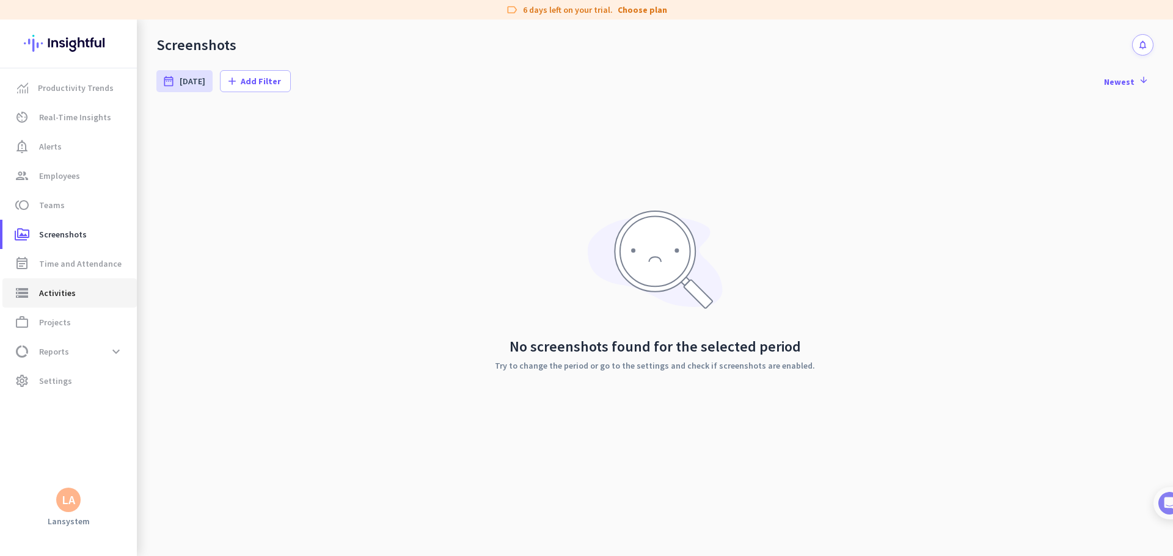
click at [54, 294] on span "Activities" at bounding box center [57, 293] width 37 height 15
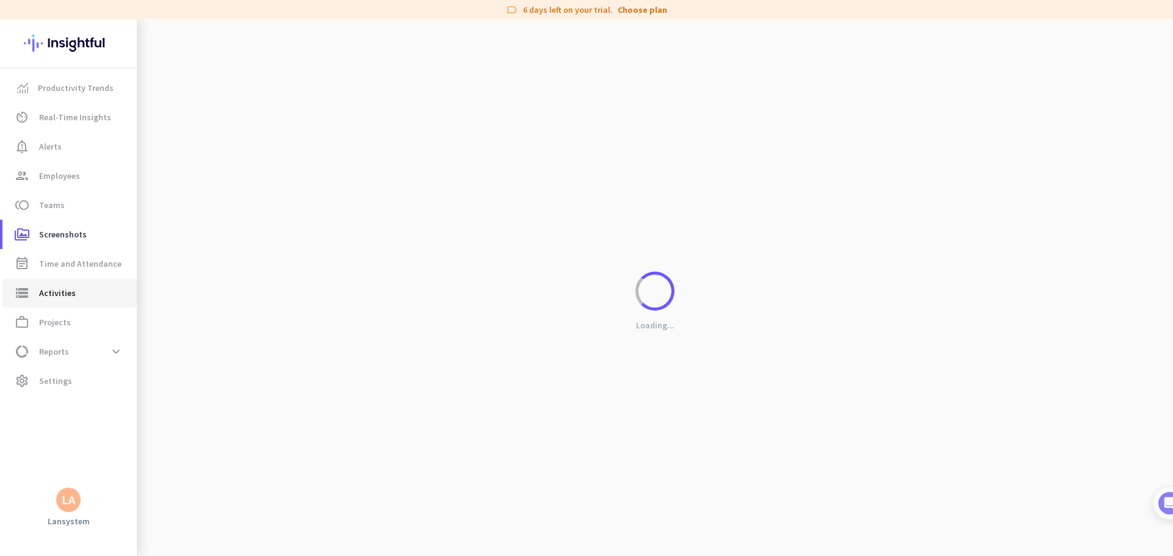
type input "[DATE]"
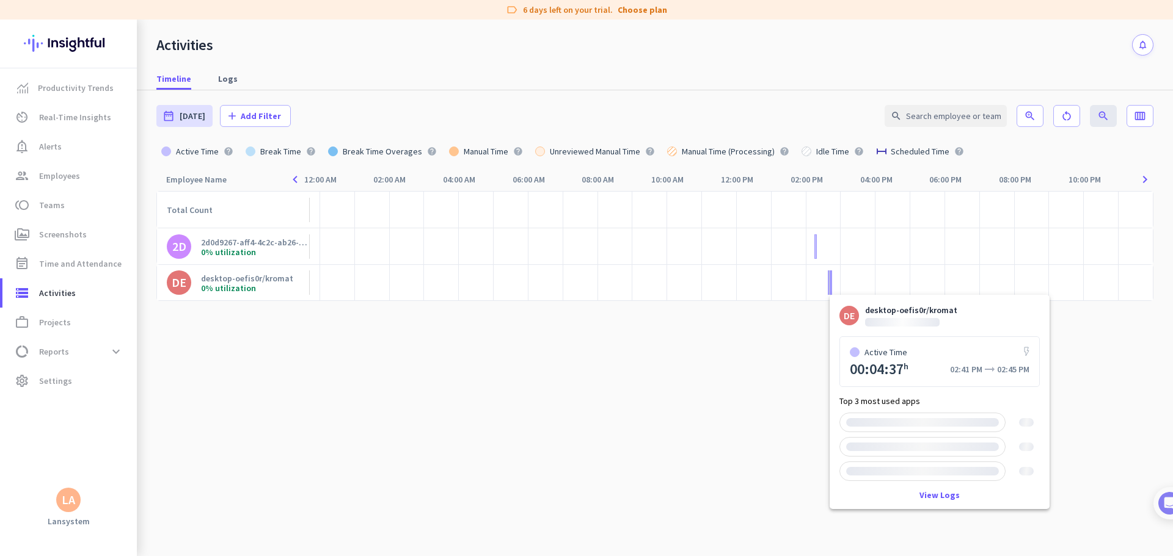
click at [831, 283] on div at bounding box center [830, 283] width 2 height 24
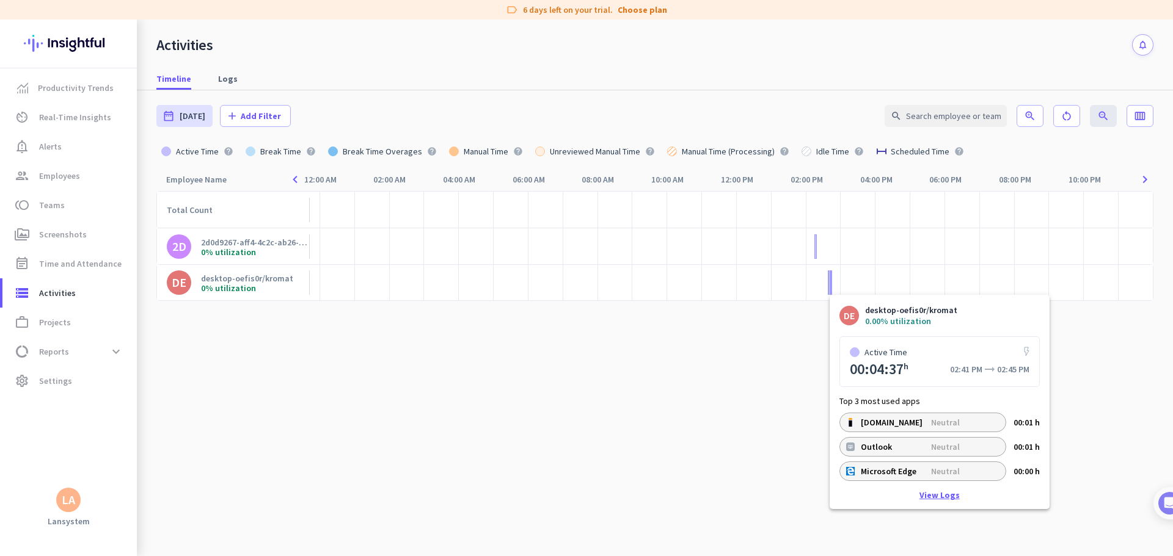
click at [944, 496] on link "View Logs" at bounding box center [939, 495] width 40 height 9
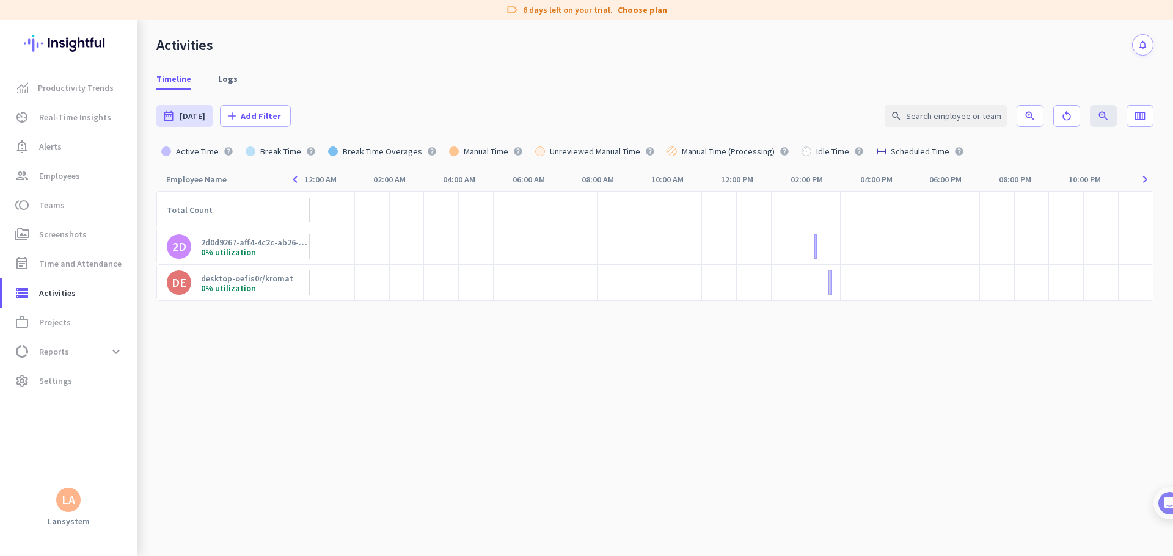
type input "[DATE] - [DATE]"
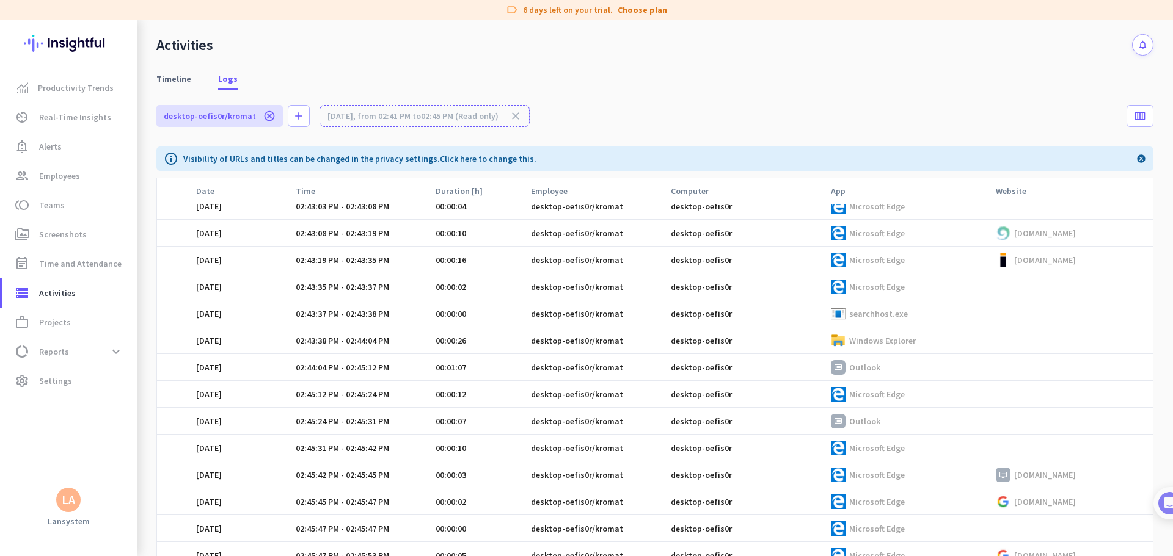
scroll to position [206, 0]
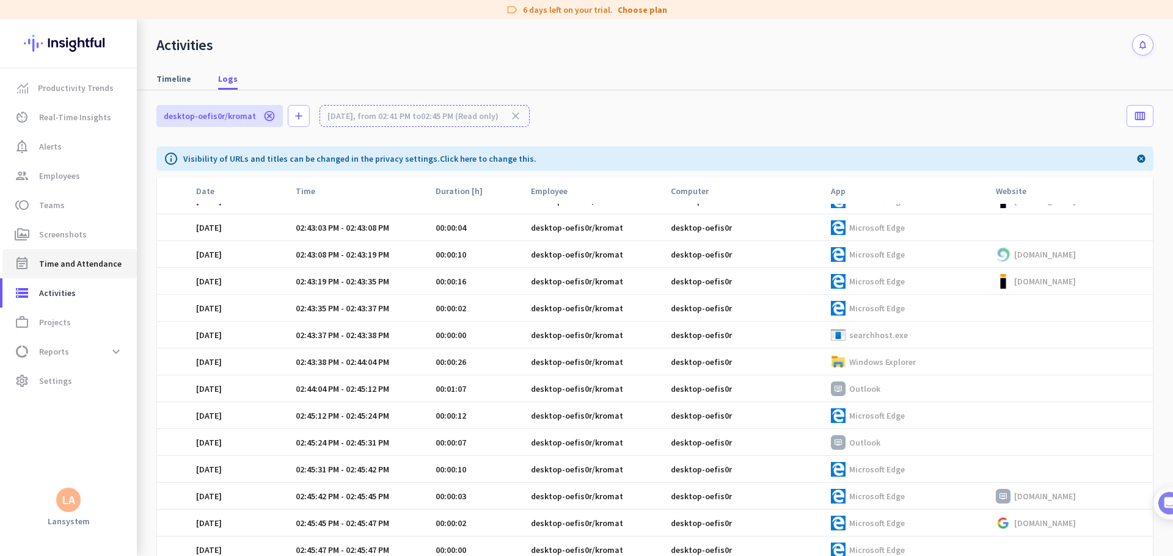
click at [75, 265] on span "Time and Attendance" at bounding box center [80, 263] width 82 height 15
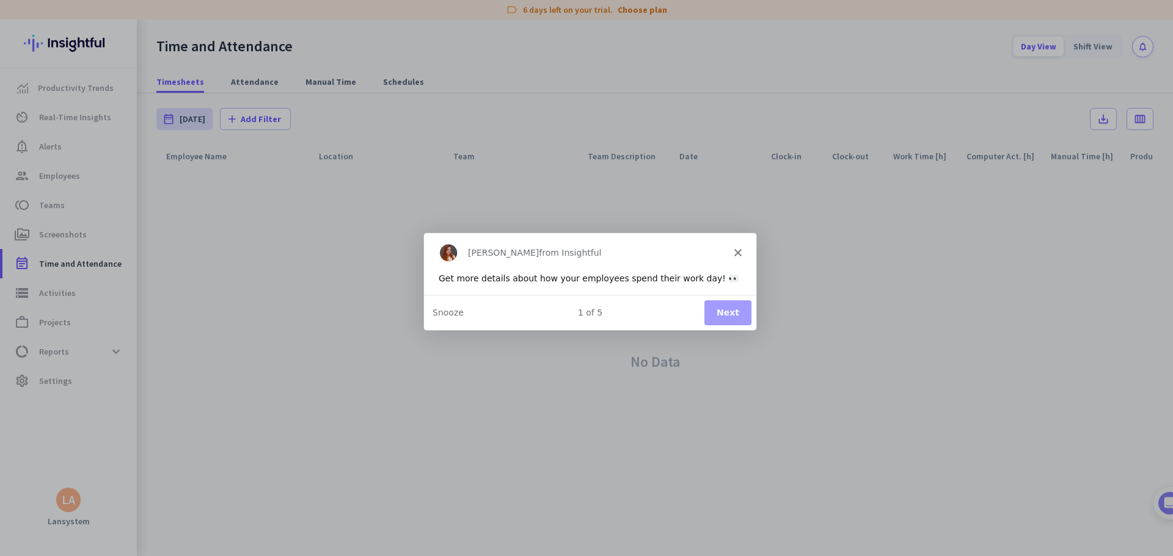
click at [729, 313] on button "Next" at bounding box center [727, 312] width 47 height 25
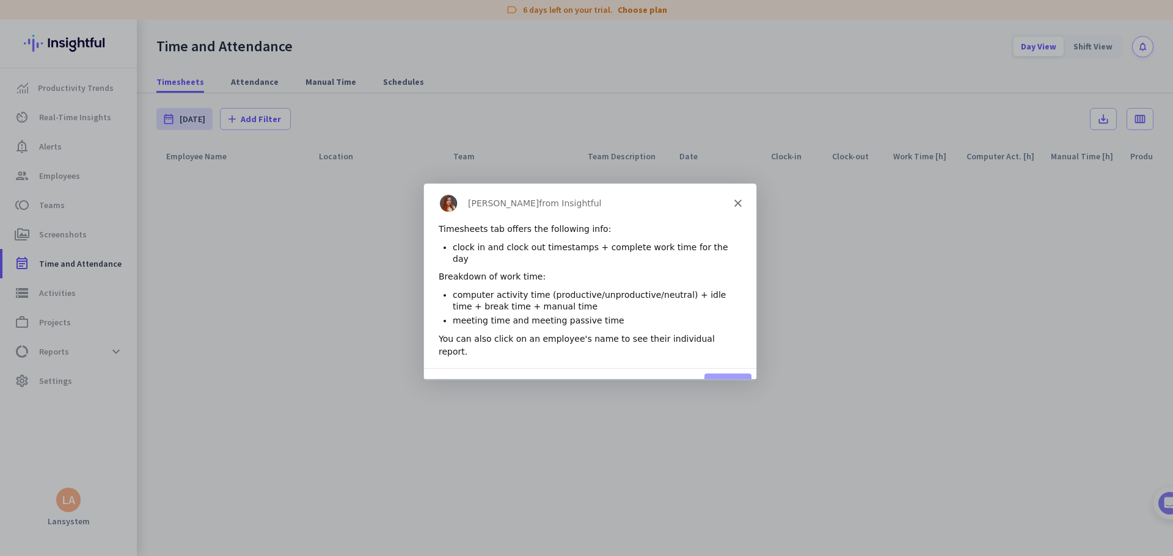
click at [733, 373] on button "Next" at bounding box center [727, 385] width 47 height 25
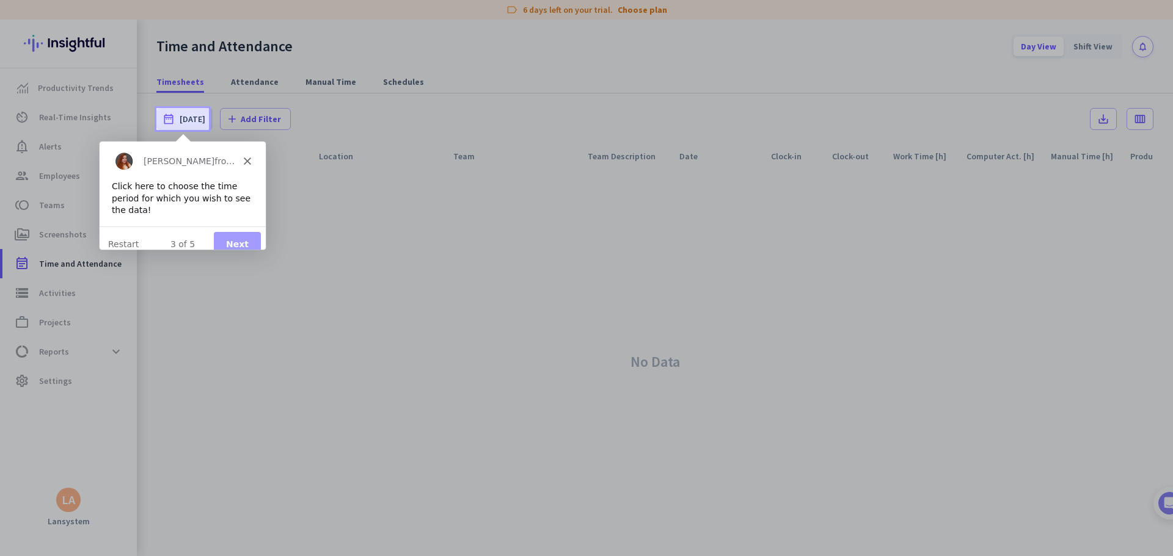
click at [243, 231] on button "Next" at bounding box center [236, 243] width 47 height 25
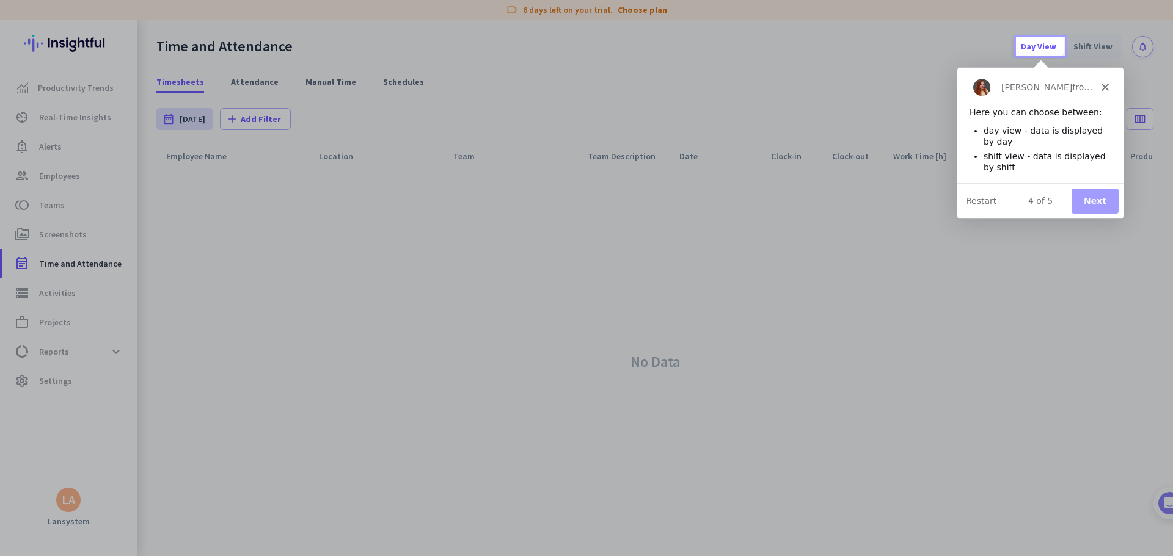
click at [1099, 200] on button "Next" at bounding box center [1094, 200] width 47 height 25
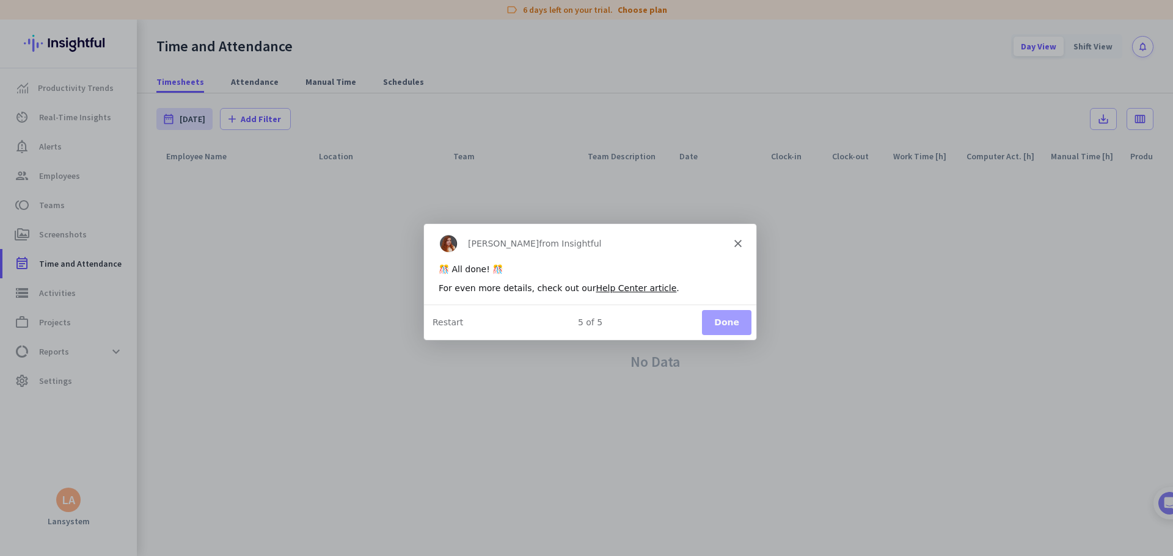
click at [723, 321] on button "Done" at bounding box center [725, 321] width 49 height 25
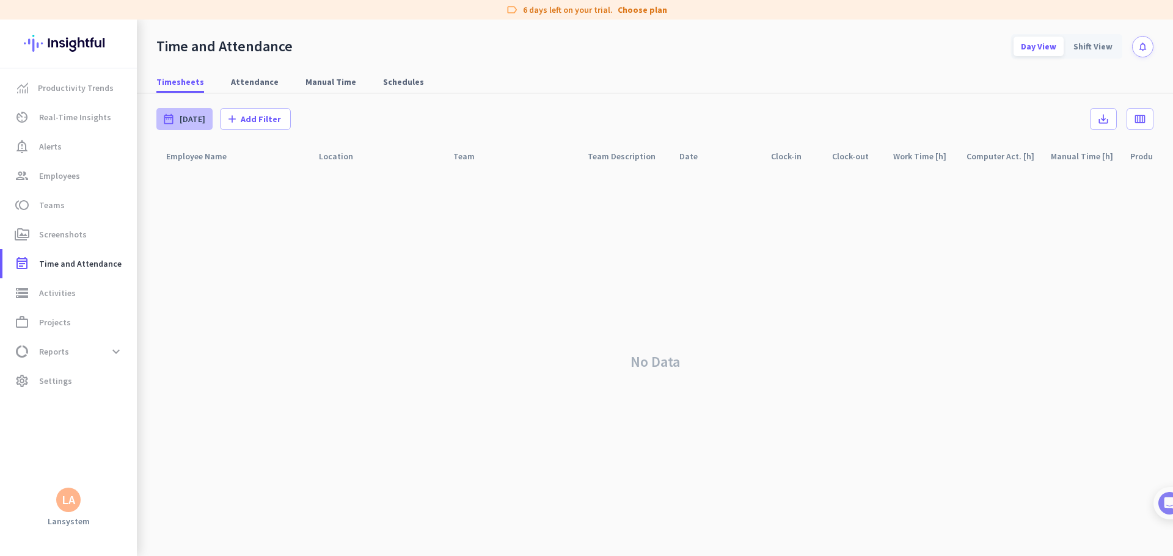
click at [187, 121] on span "[DATE]" at bounding box center [193, 119] width 26 height 12
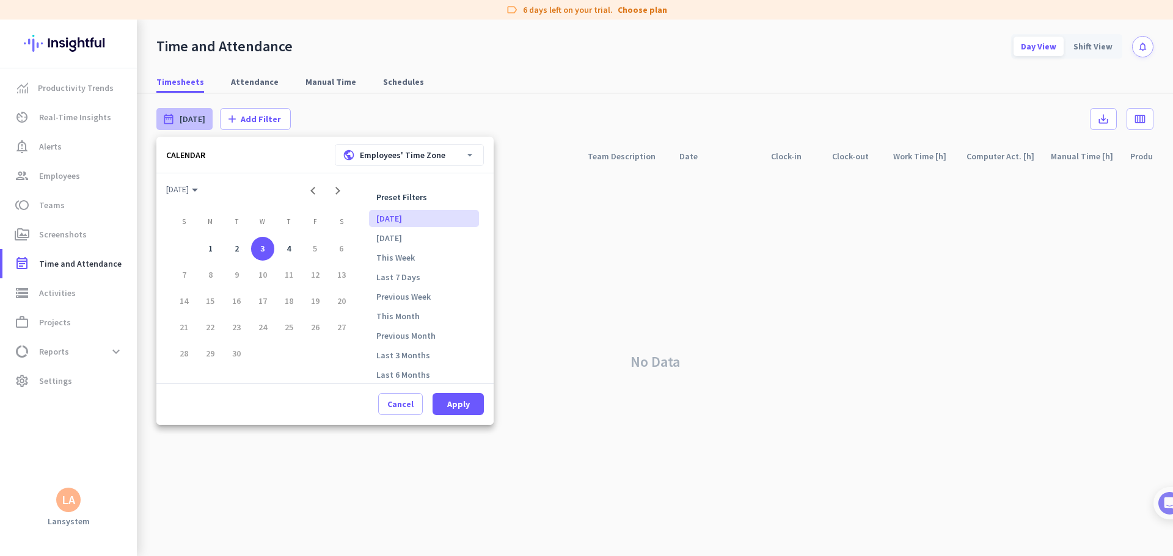
click at [390, 217] on li "[DATE]" at bounding box center [424, 218] width 110 height 17
click at [464, 402] on span "Apply" at bounding box center [458, 404] width 23 height 12
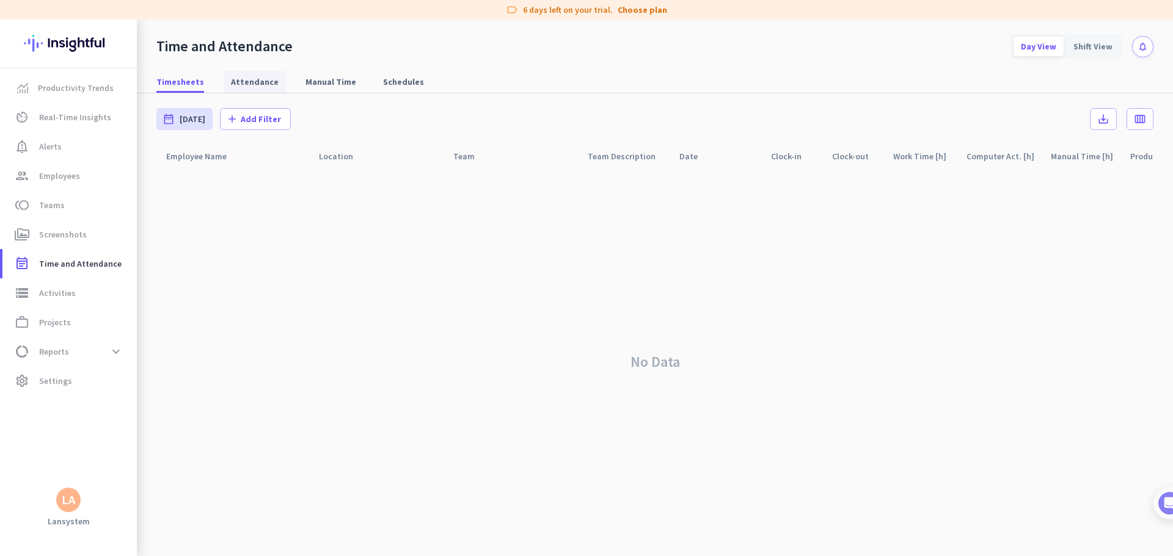
click at [255, 83] on span "Attendance" at bounding box center [255, 82] width 48 height 12
type input "[DATE] - [DATE]"
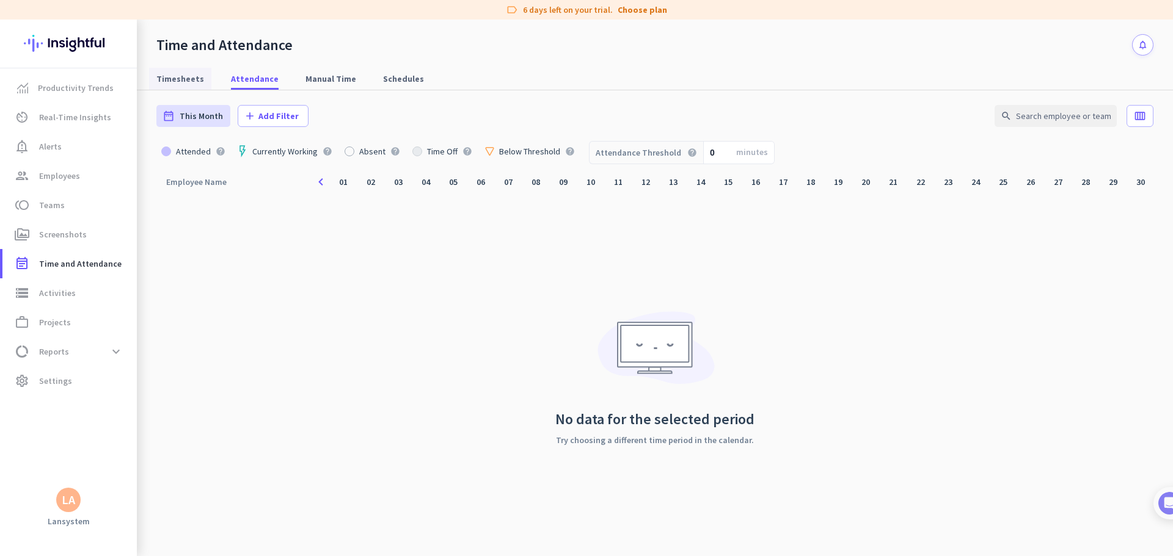
click at [183, 79] on body "label 6 days left on your trial. Choose plan Productivity Trends av_timer Real-…" at bounding box center [586, 278] width 1173 height 556
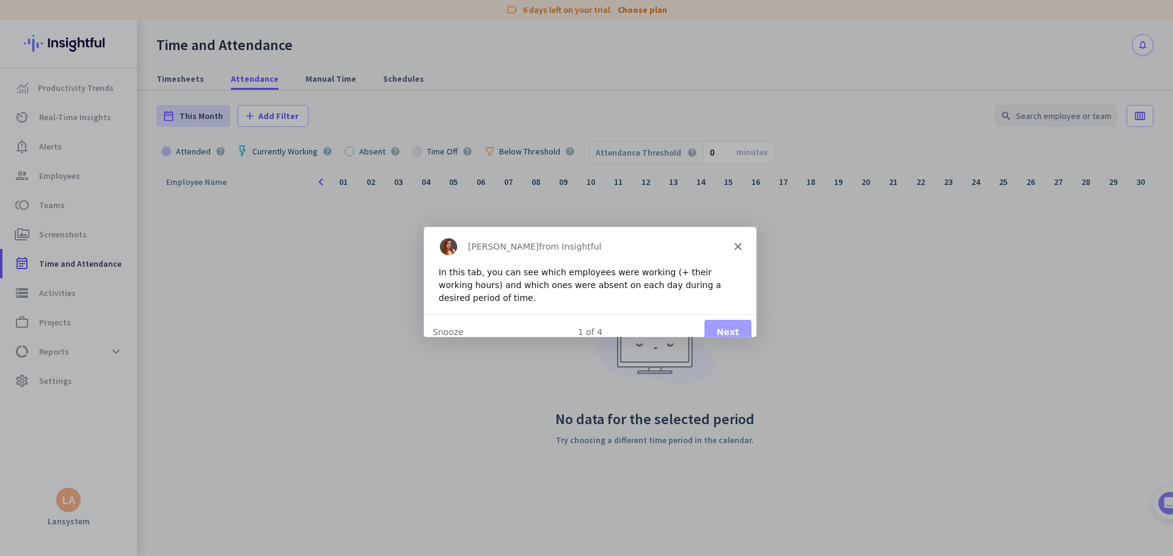
click at [60, 229] on div "Product tour overlay" at bounding box center [586, 278] width 1173 height 556
click at [722, 321] on button "Next" at bounding box center [727, 331] width 47 height 25
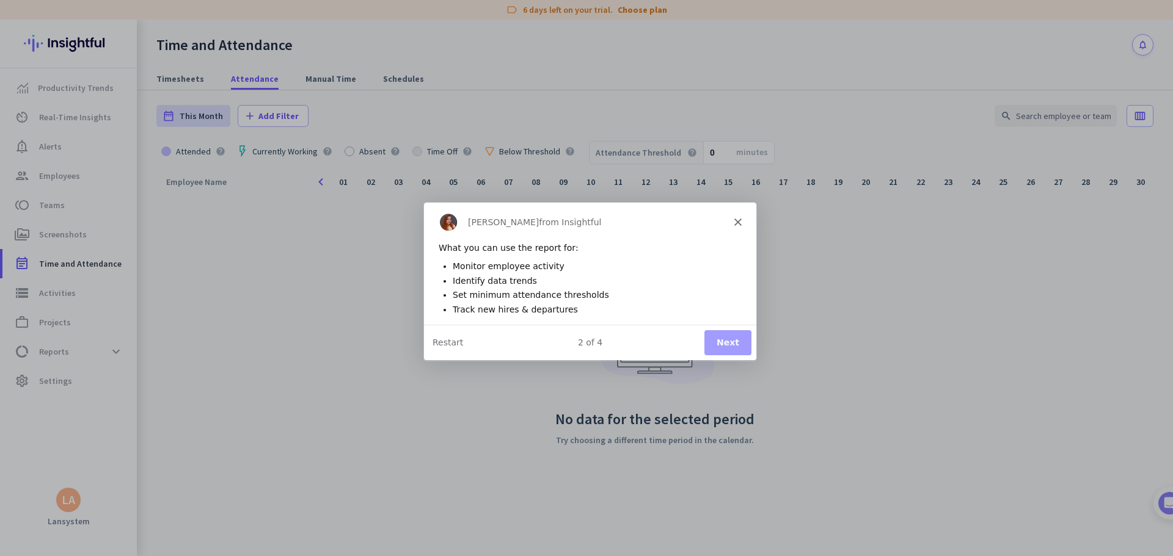
click at [716, 344] on button "Next" at bounding box center [727, 342] width 47 height 25
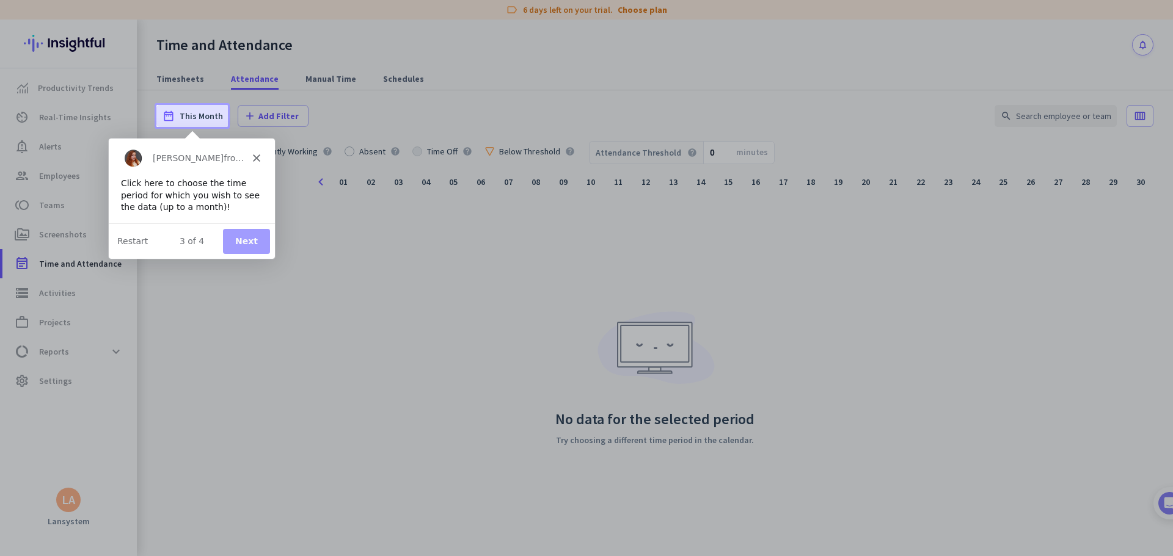
click at [247, 250] on button "Next" at bounding box center [245, 240] width 47 height 25
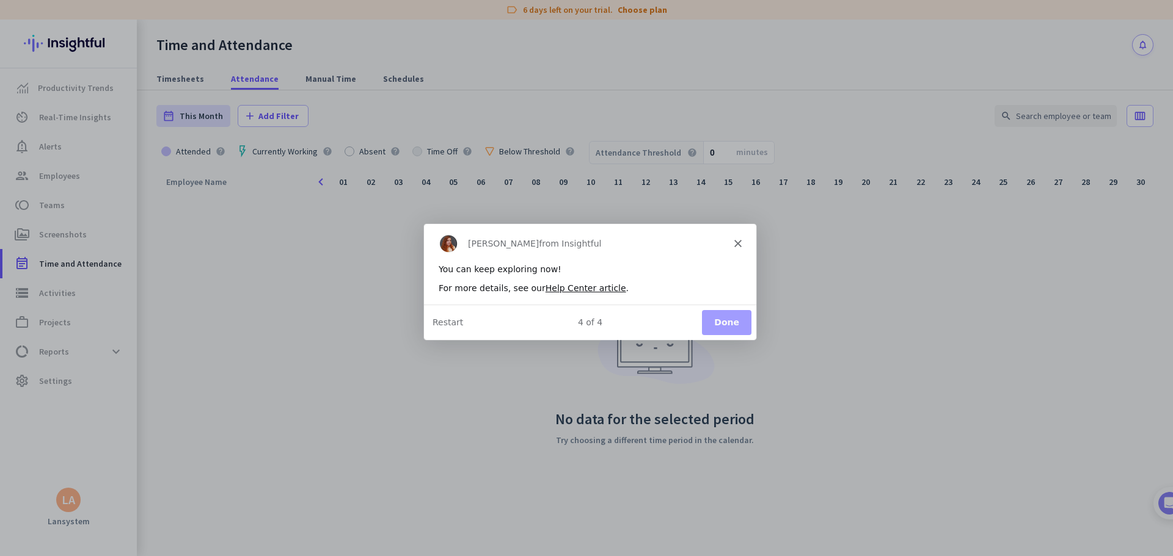
click at [722, 325] on button "Done" at bounding box center [725, 321] width 49 height 25
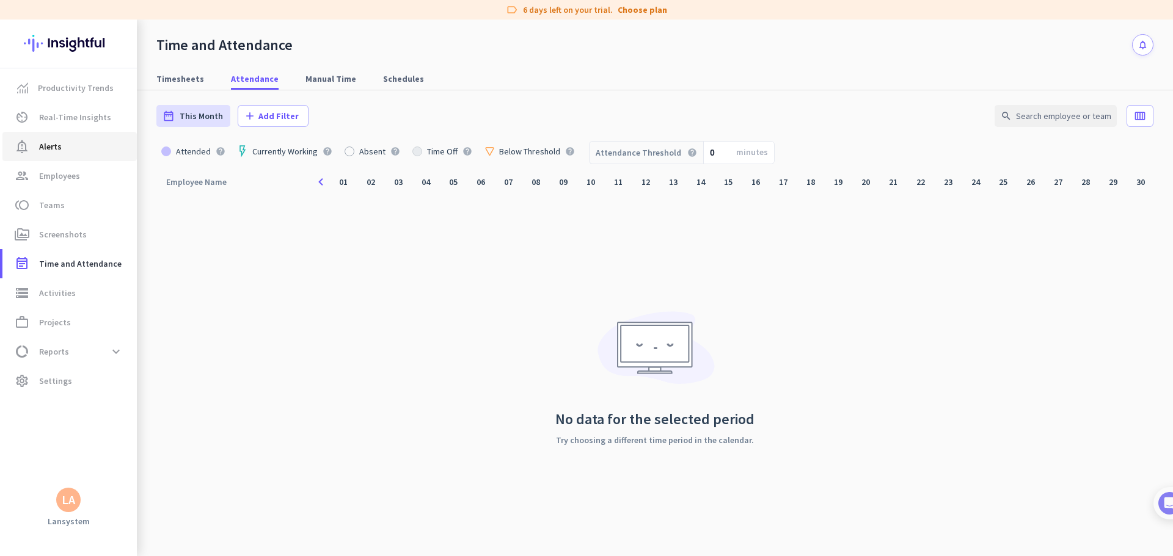
click at [56, 149] on span "Alerts" at bounding box center [50, 146] width 23 height 15
type input "[DATE] - [DATE]"
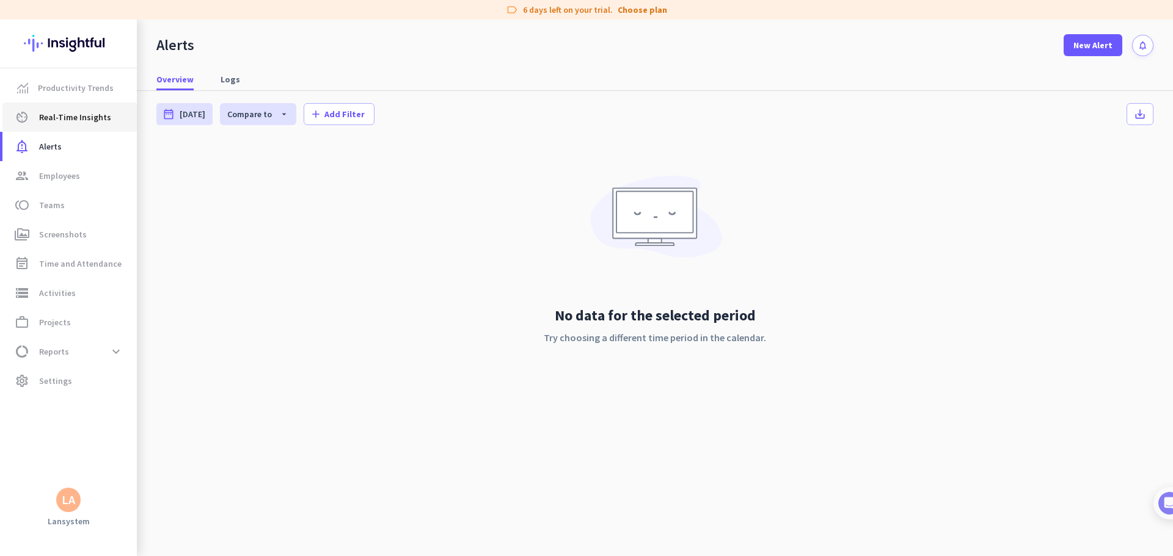
click at [70, 118] on span "Real-Time Insights" at bounding box center [75, 117] width 72 height 15
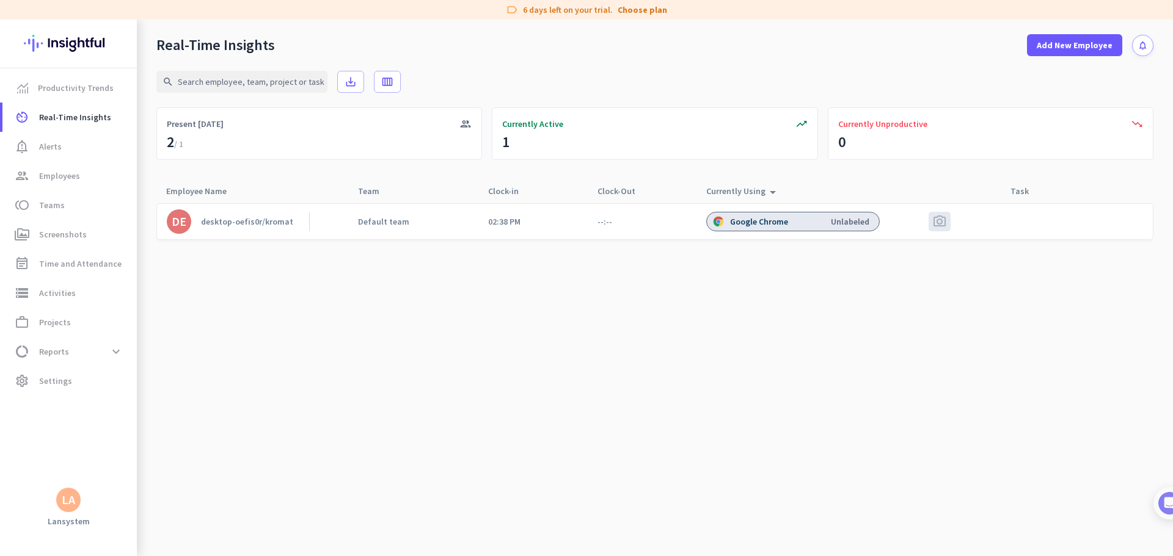
click at [568, 374] on cdk-virtual-scroll-viewport "DE desktop-oefis0r/kromat Default team 02:38 PM --:-- Google Chrome Unlabeled p…" at bounding box center [654, 380] width 997 height 354
click at [746, 356] on cdk-virtual-scroll-viewport "DE desktop-oefis0r/kromat Default team 02:38 PM --:-- [DOMAIN_NAME] Unlabeled p…" at bounding box center [654, 380] width 997 height 354
click at [542, 122] on span "Currently Active" at bounding box center [532, 124] width 61 height 12
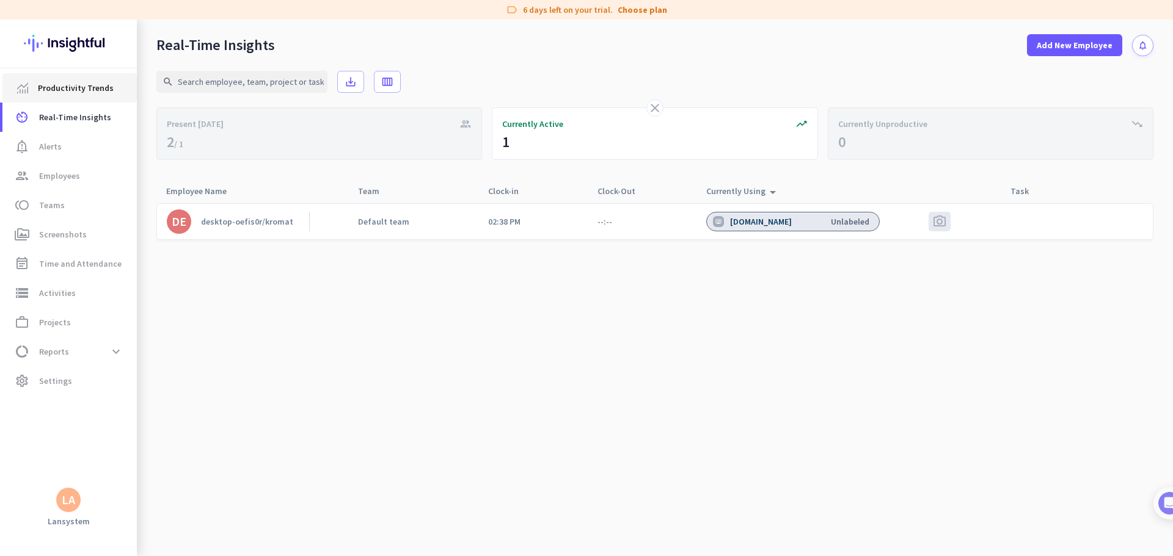
click at [57, 87] on span "Productivity Trends" at bounding box center [76, 88] width 76 height 15
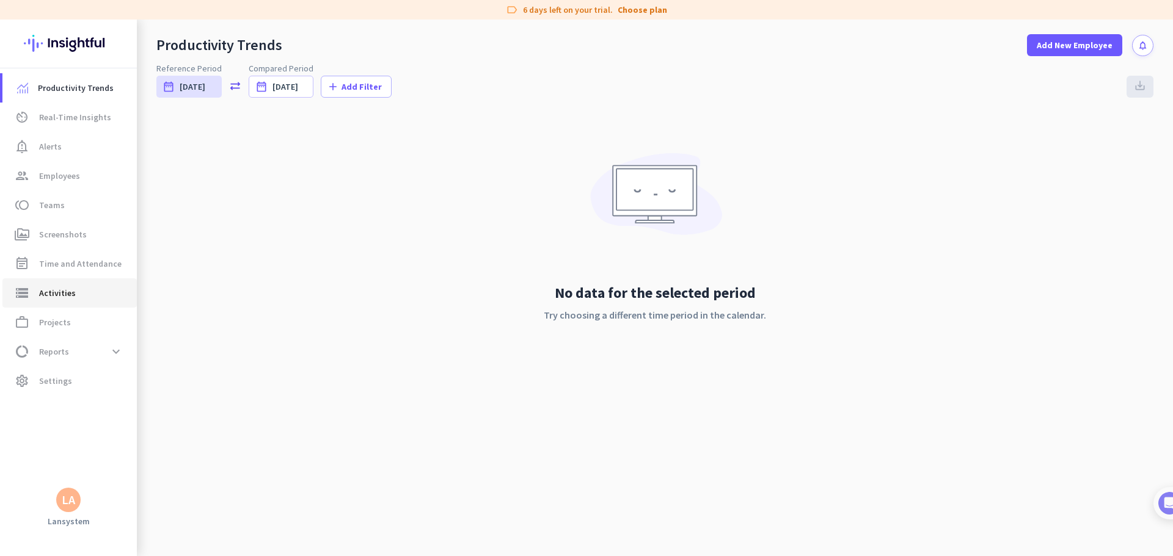
click at [46, 293] on span "Activities" at bounding box center [57, 293] width 37 height 15
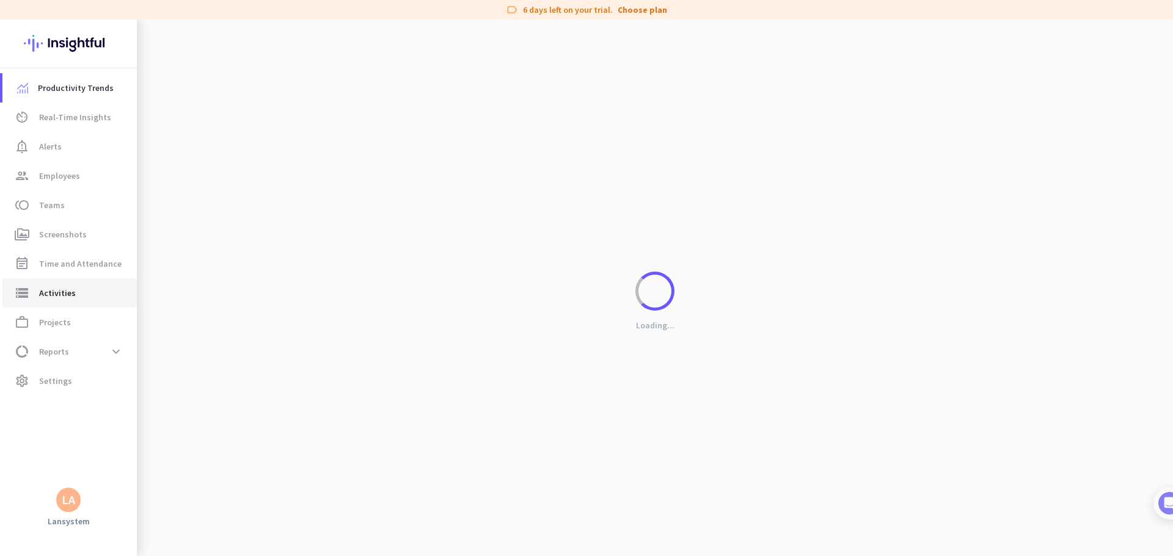
type input "[DATE]"
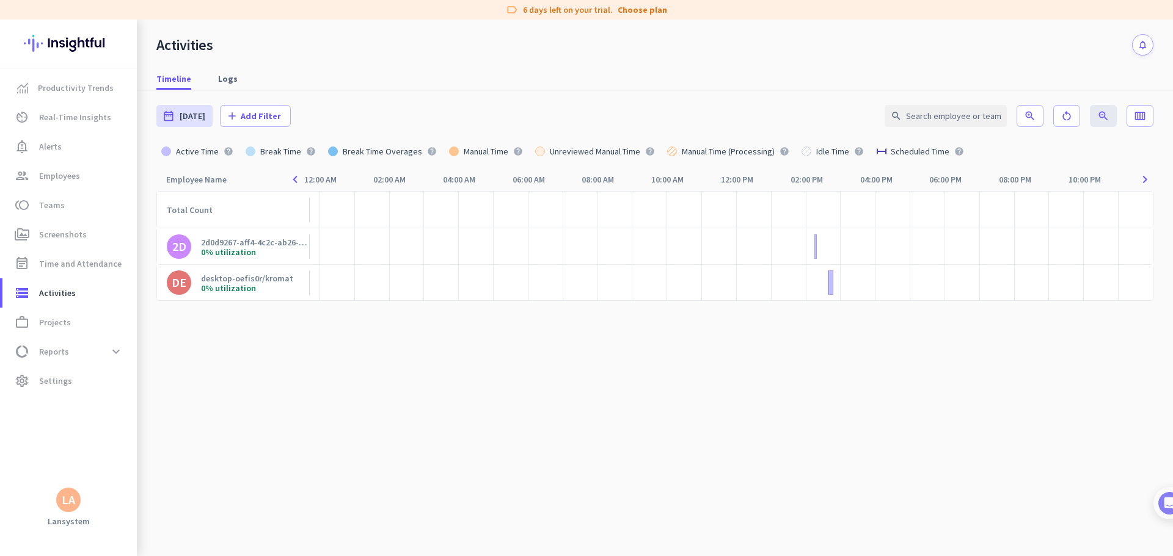
drag, startPoint x: 787, startPoint y: 210, endPoint x: 867, endPoint y: 304, distance: 122.6
click at [857, 298] on div "Total Count 2D 2d0d9267-aff4-4c2c-ab26-ce1a733e698e/wdagutilityaccount 0% utili…" at bounding box center [654, 246] width 997 height 110
click at [818, 399] on cdk-virtual-scroll-viewport "Total Count 2D 2d0d9267-aff4-4c2c-ab26-ce1a733e698e/wdagutilityaccount 0% utili…" at bounding box center [654, 373] width 997 height 365
click at [1106, 112] on app-zoom-buttons "zoom_in restart_alt zoom_out 100%" at bounding box center [1066, 116] width 100 height 22
click at [1100, 117] on app-zoom-buttons "zoom_in restart_alt zoom_out 100%" at bounding box center [1066, 116] width 100 height 22
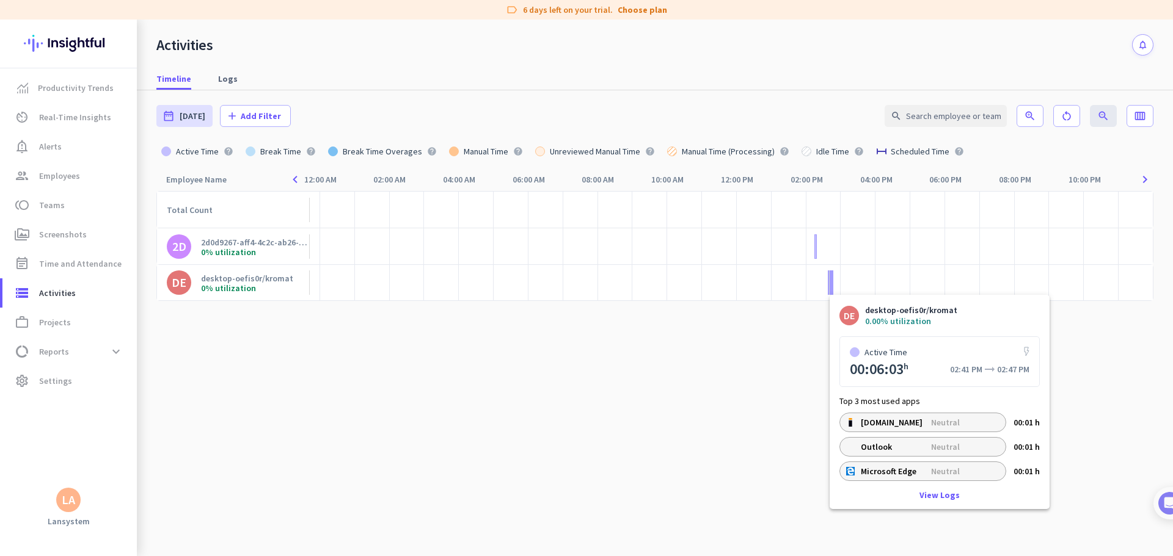
click at [830, 285] on div at bounding box center [831, 283] width 4 height 24
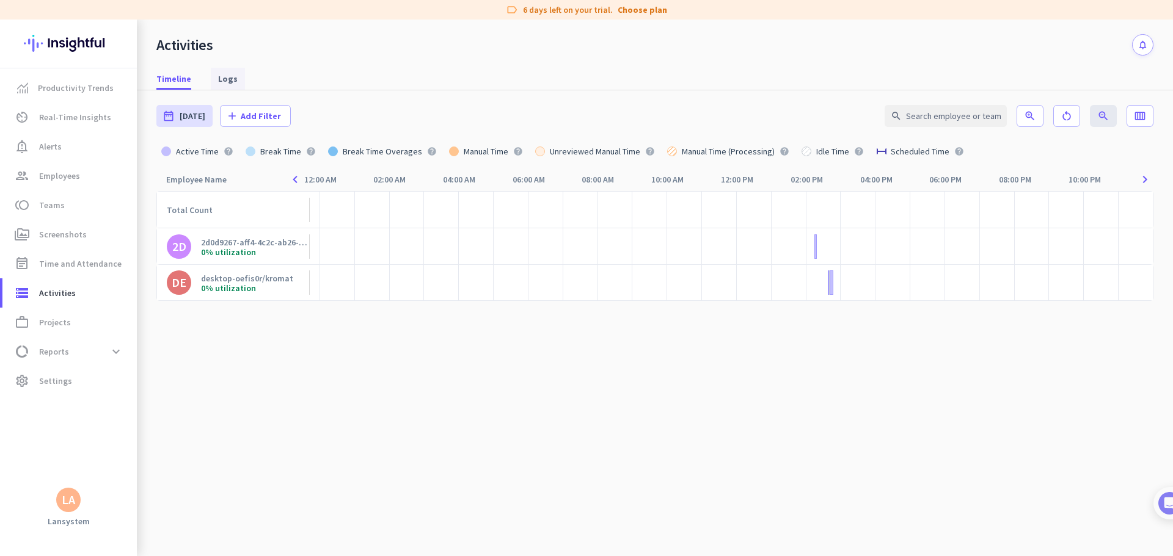
click at [225, 78] on span "Logs" at bounding box center [228, 79] width 20 height 12
type input "[DATE] - [DATE]"
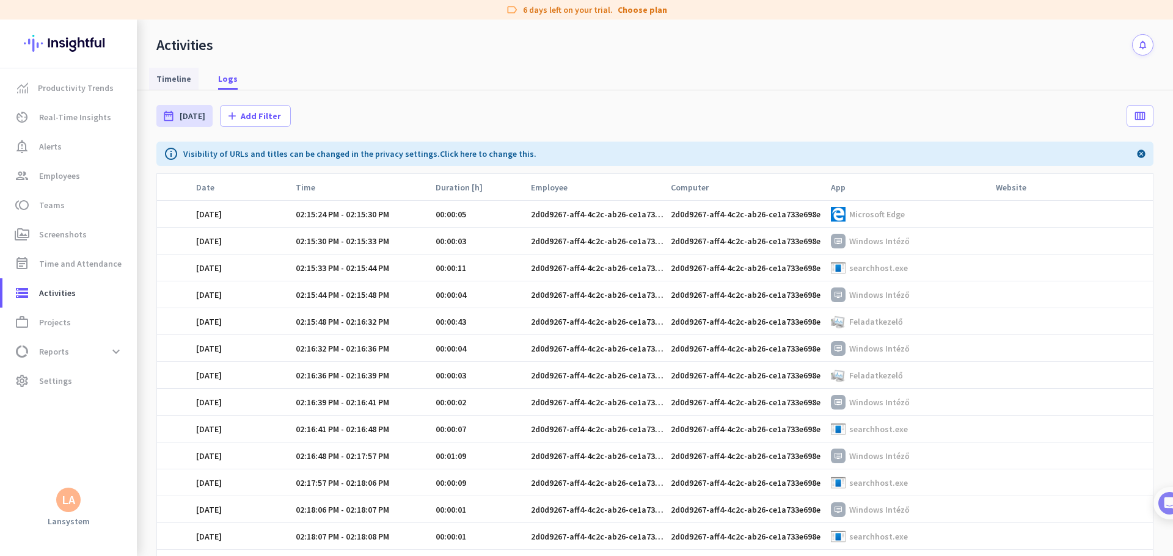
click at [175, 79] on span "Timeline" at bounding box center [173, 79] width 35 height 12
type input "[DATE]"
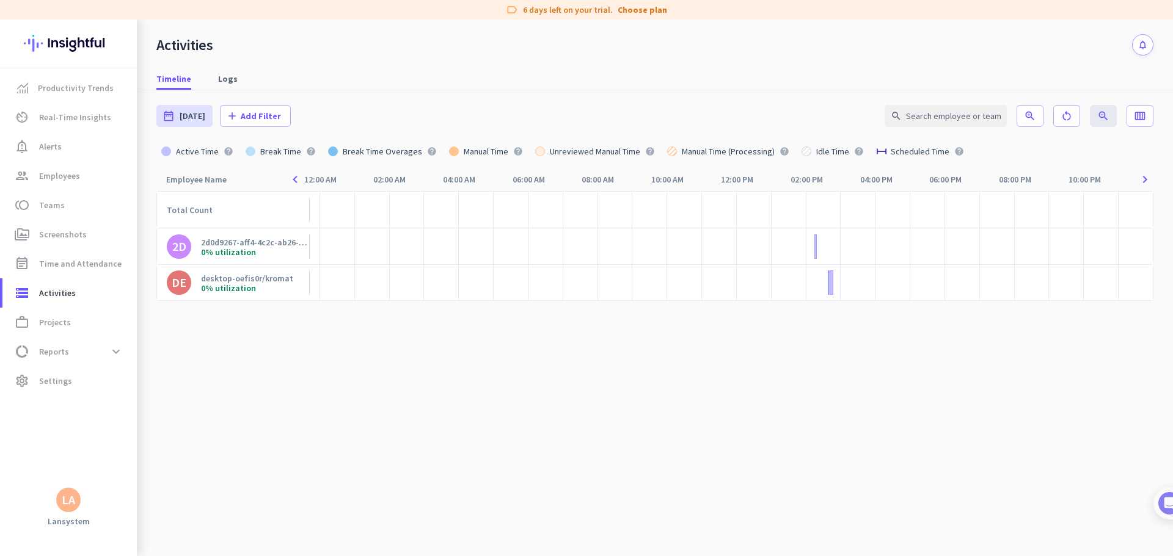
click at [172, 284] on div "DE" at bounding box center [179, 283] width 15 height 12
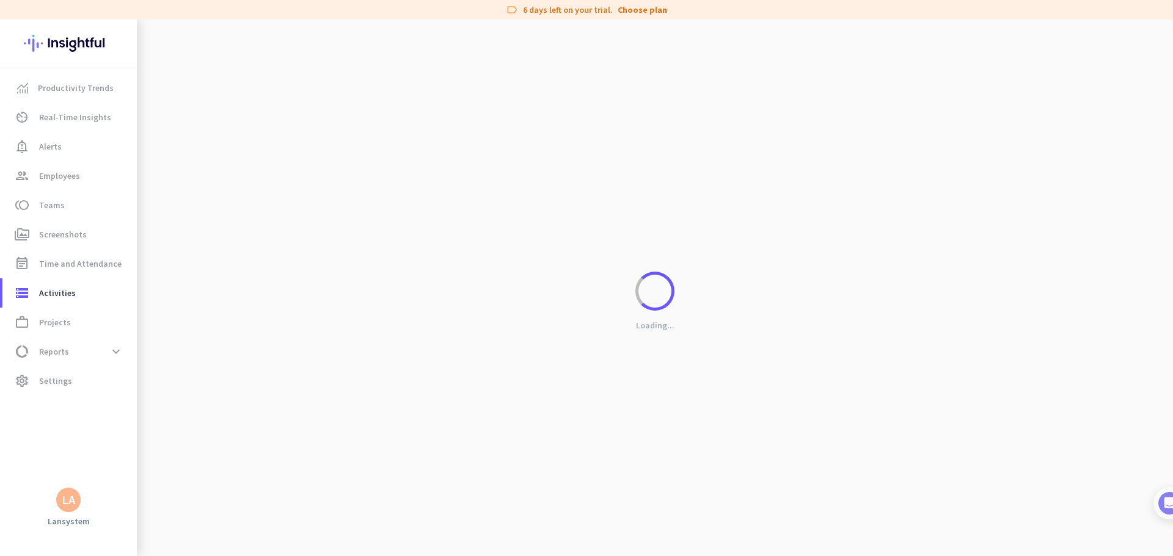
type input "[DATE] - [DATE]"
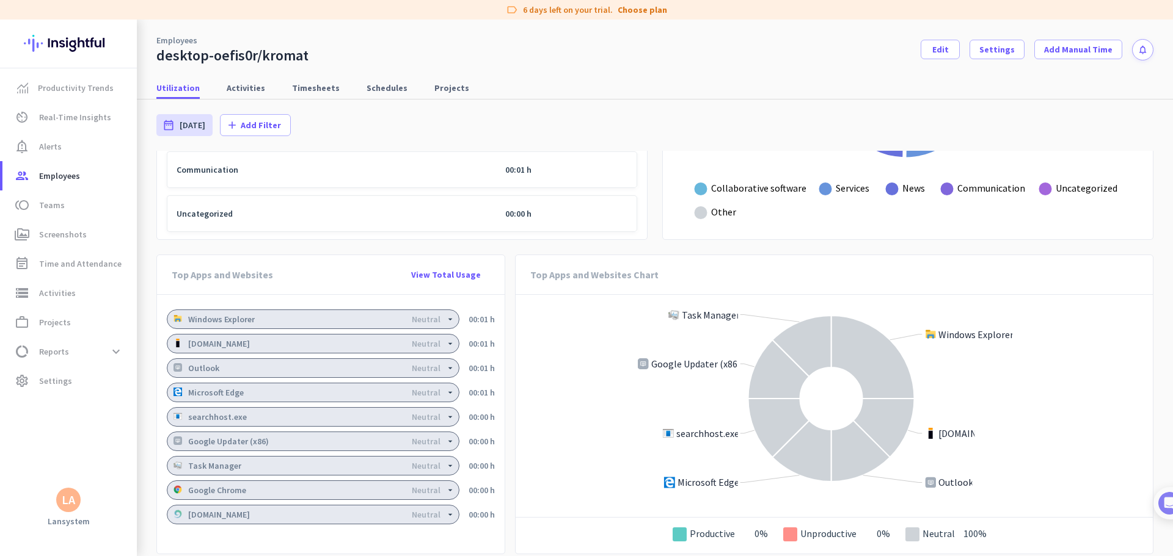
scroll to position [830, 0]
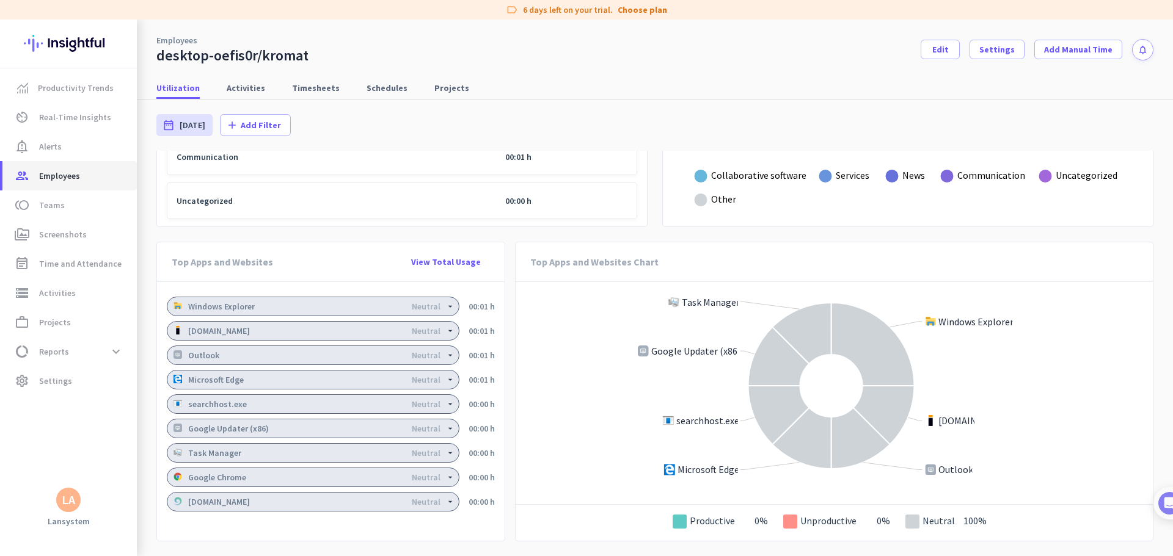
click at [53, 175] on span "Employees" at bounding box center [59, 176] width 41 height 15
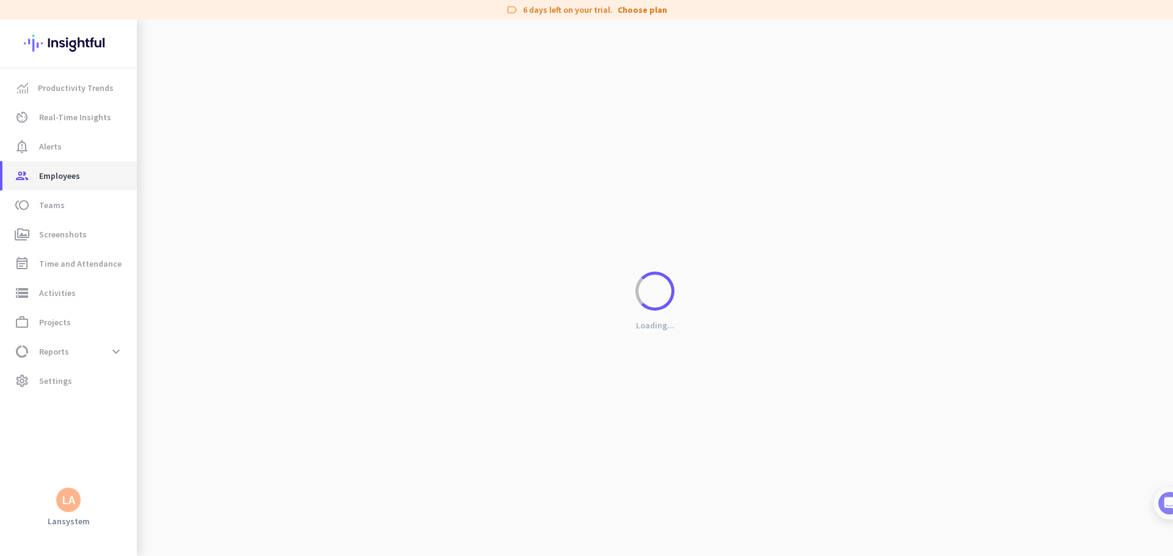
click at [53, 175] on span "Employees" at bounding box center [59, 176] width 41 height 15
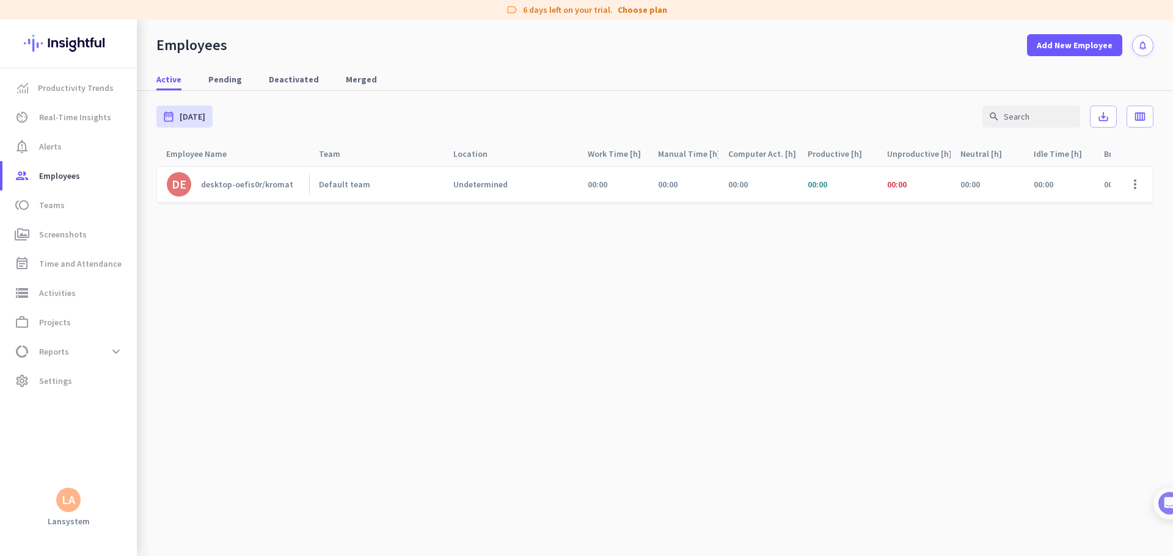
click at [247, 185] on div "desktop-oefis0r/kromat" at bounding box center [247, 184] width 92 height 11
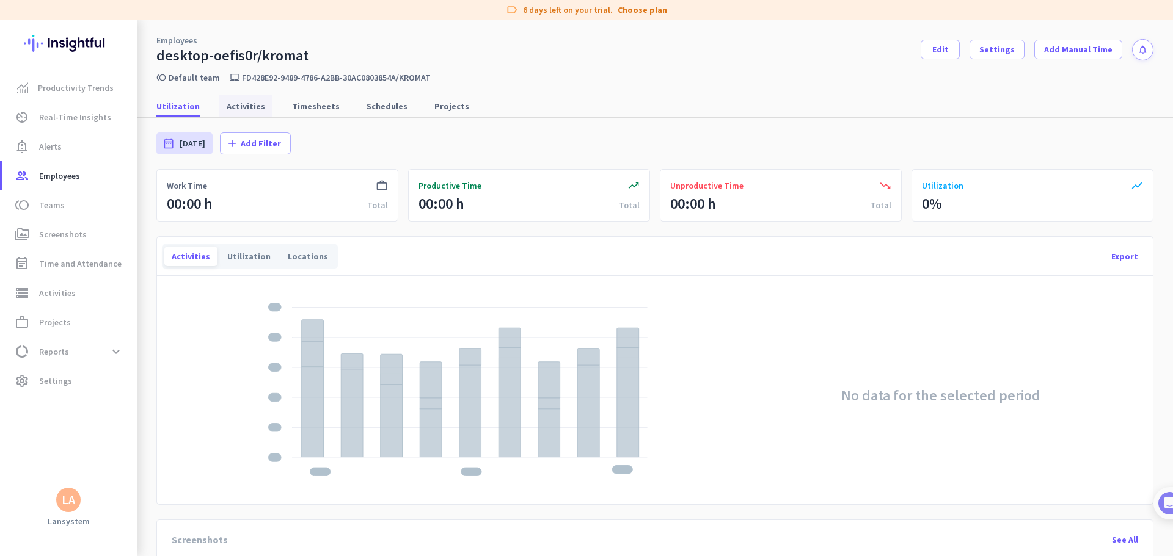
click at [237, 104] on span "Activities" at bounding box center [246, 106] width 38 height 12
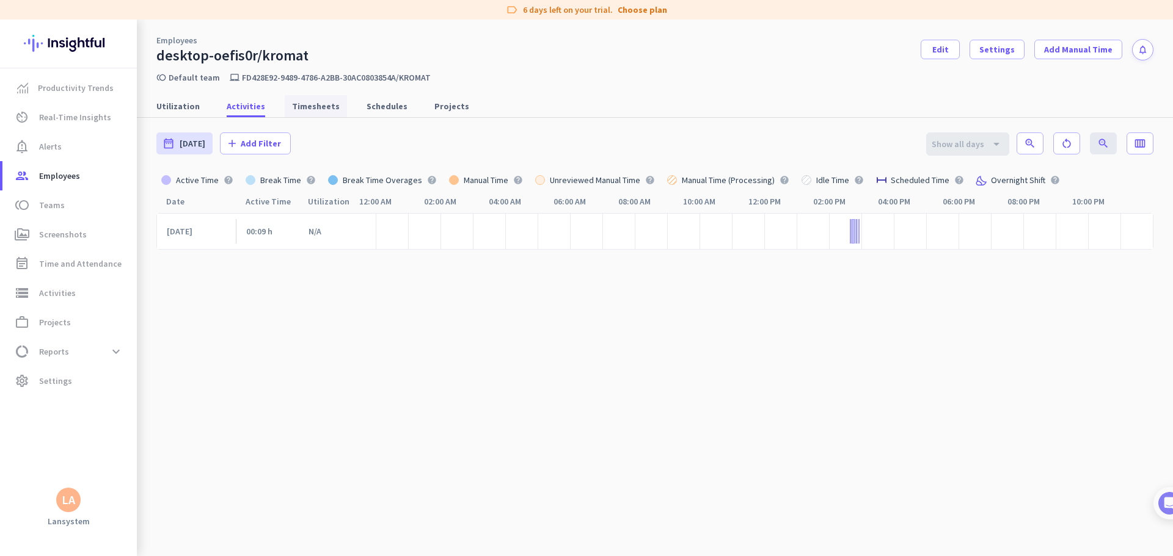
click at [306, 107] on span "Timesheets" at bounding box center [316, 106] width 48 height 12
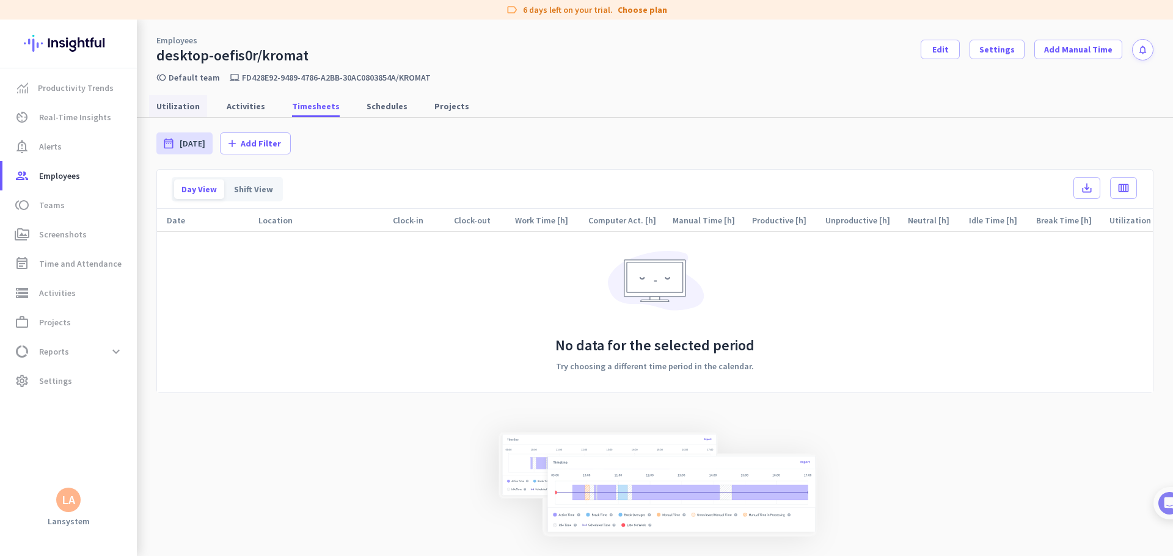
click at [159, 102] on span "Utilization" at bounding box center [177, 106] width 43 height 12
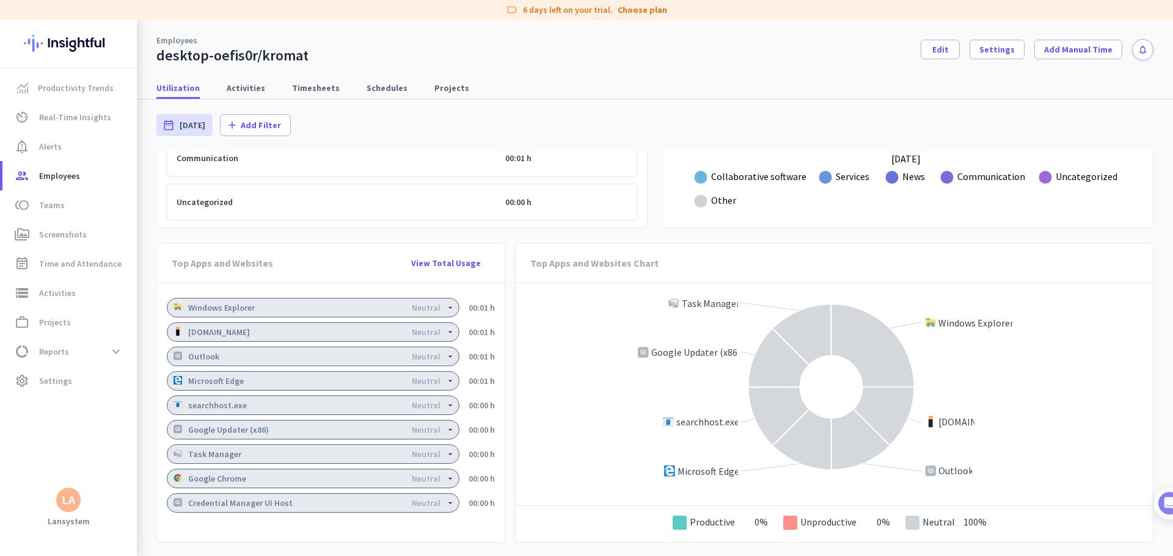
scroll to position [830, 0]
